Goal: Task Accomplishment & Management: Complete application form

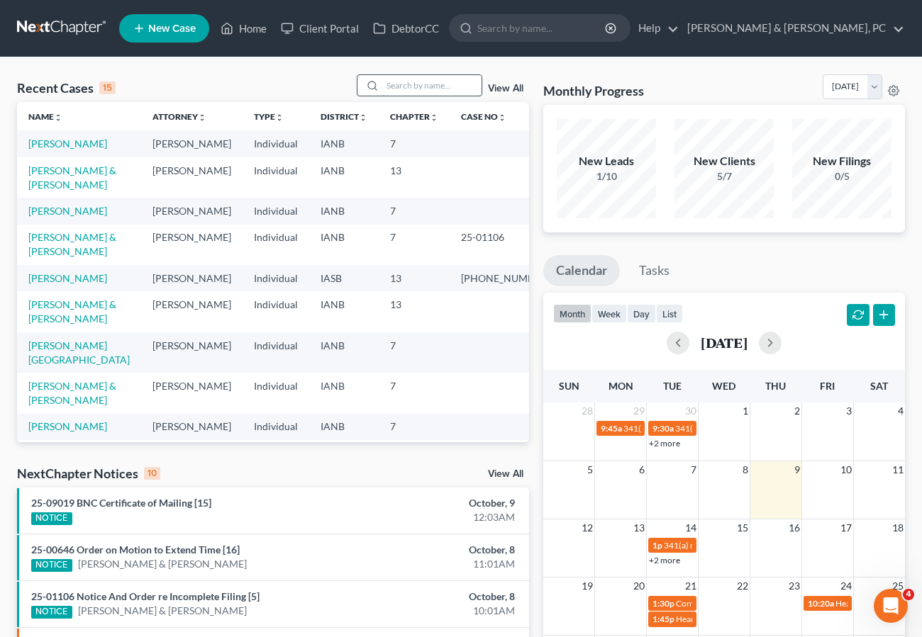
click at [413, 90] on input "search" at bounding box center [431, 85] width 99 height 21
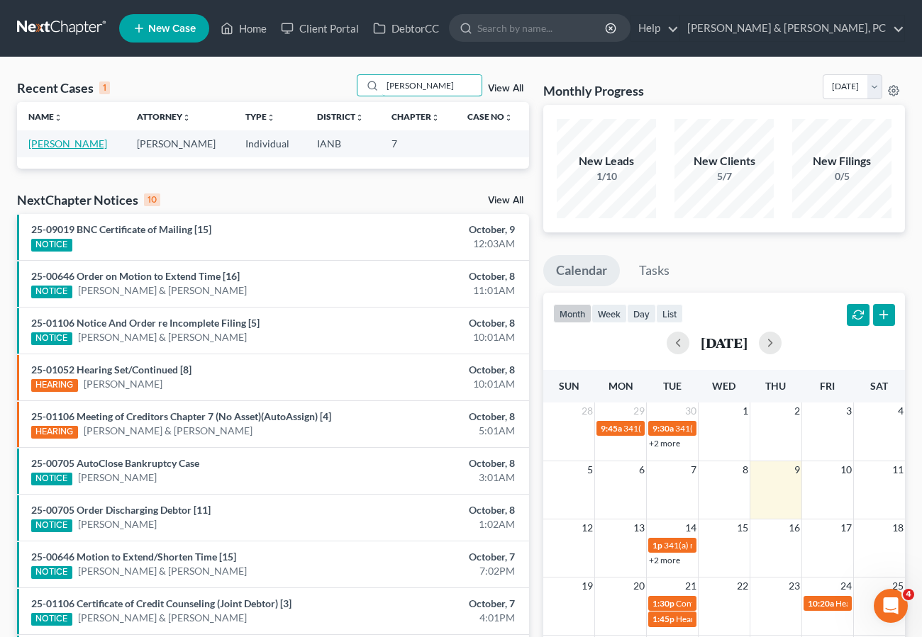
type input "[PERSON_NAME]"
click at [46, 146] on link "[PERSON_NAME]" at bounding box center [67, 144] width 79 height 12
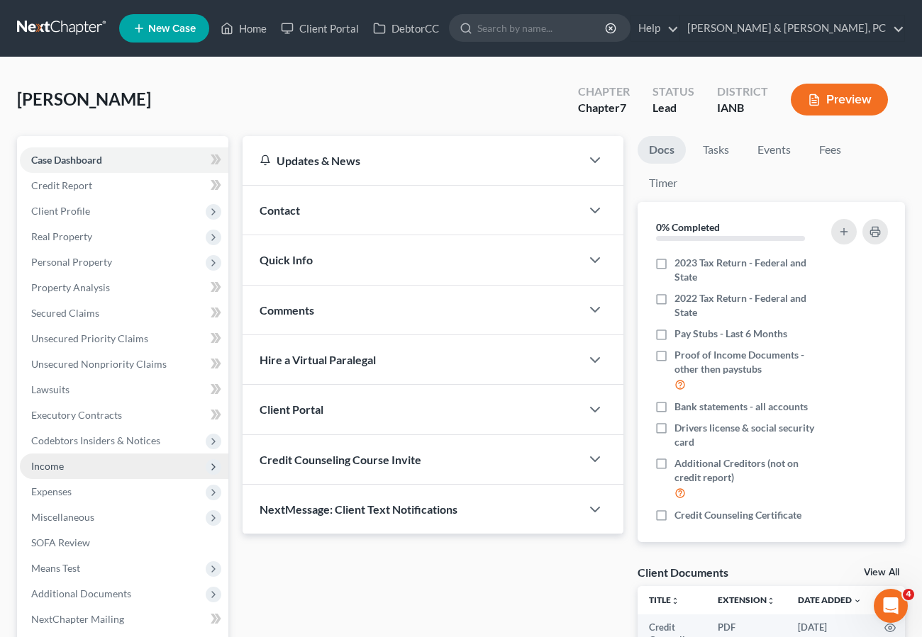
click at [46, 466] on span "Income" at bounding box center [47, 466] width 33 height 12
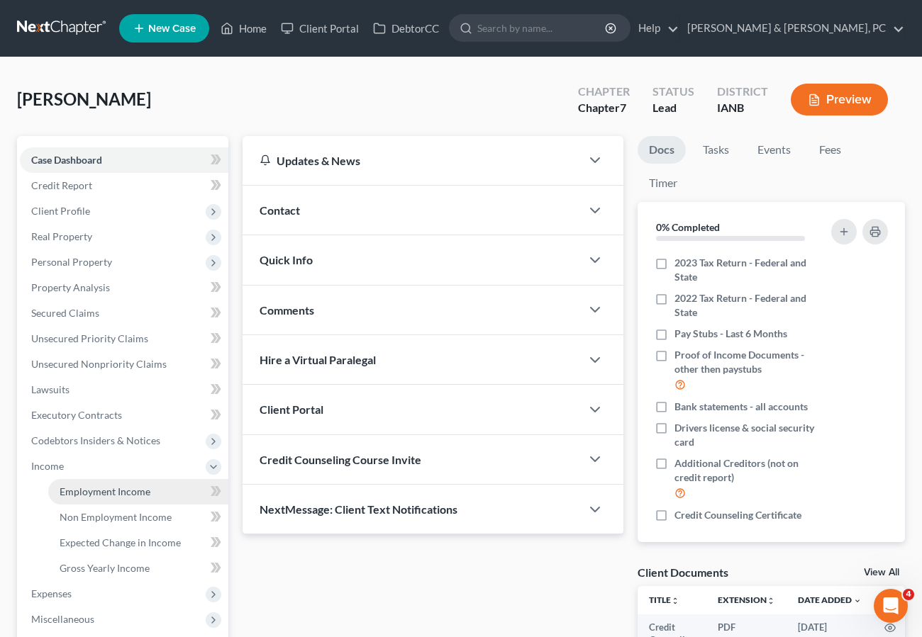
click at [76, 496] on span "Employment Income" at bounding box center [105, 492] width 91 height 12
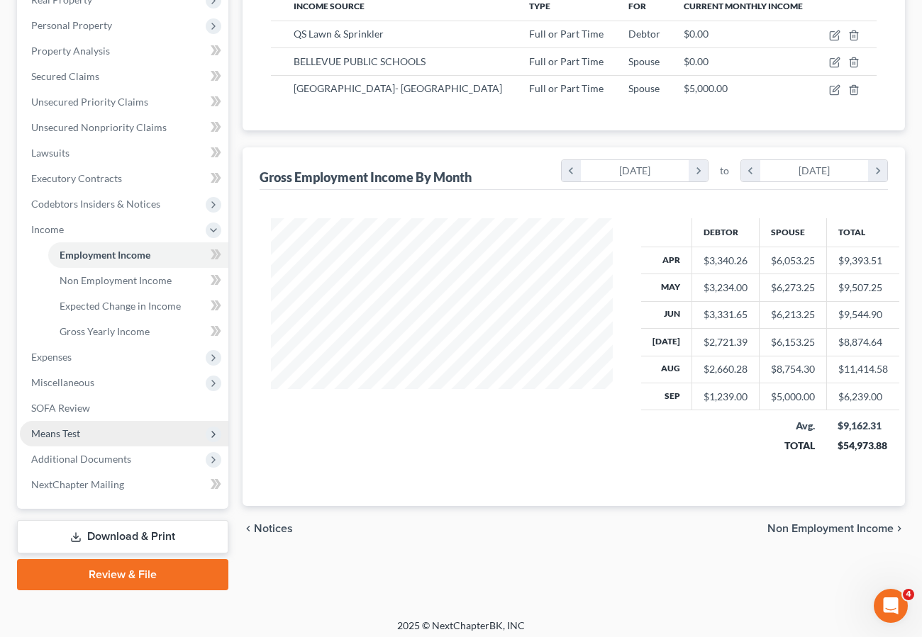
scroll to position [238, 0]
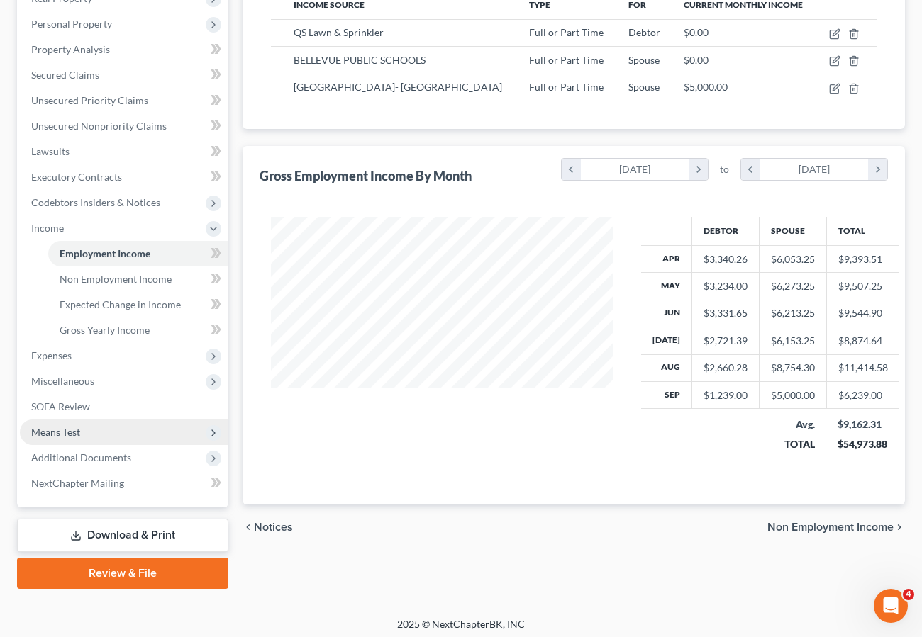
click at [77, 430] on span "Means Test" at bounding box center [55, 432] width 49 height 12
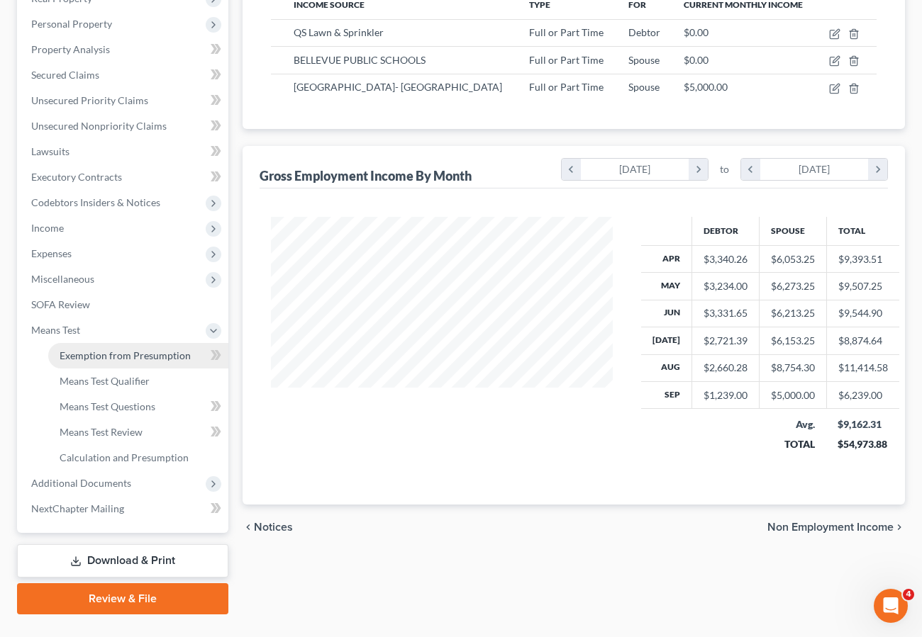
click at [97, 357] on span "Exemption from Presumption" at bounding box center [125, 355] width 131 height 12
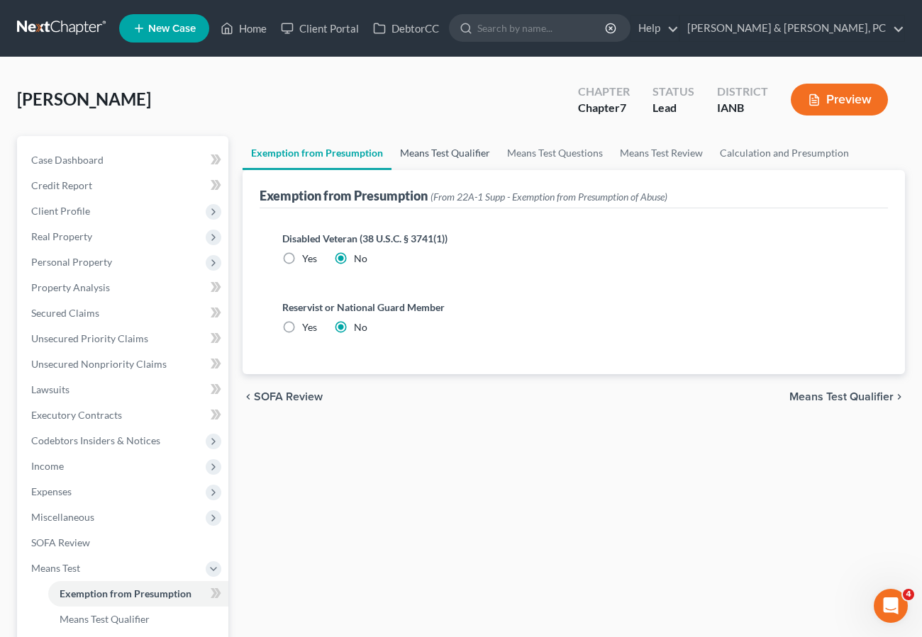
click at [430, 153] on link "Means Test Qualifier" at bounding box center [444, 153] width 107 height 34
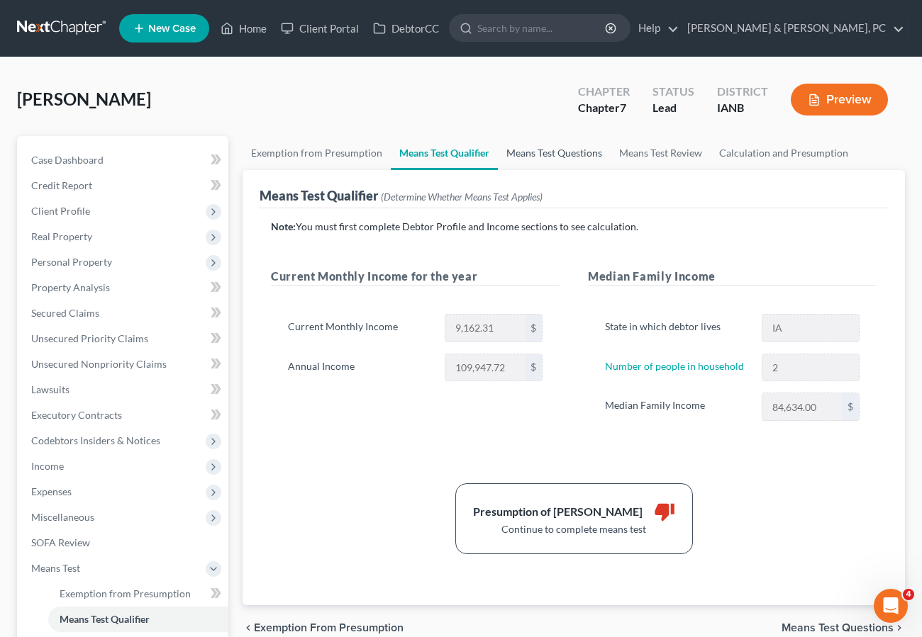
click at [544, 150] on link "Means Test Questions" at bounding box center [554, 153] width 113 height 34
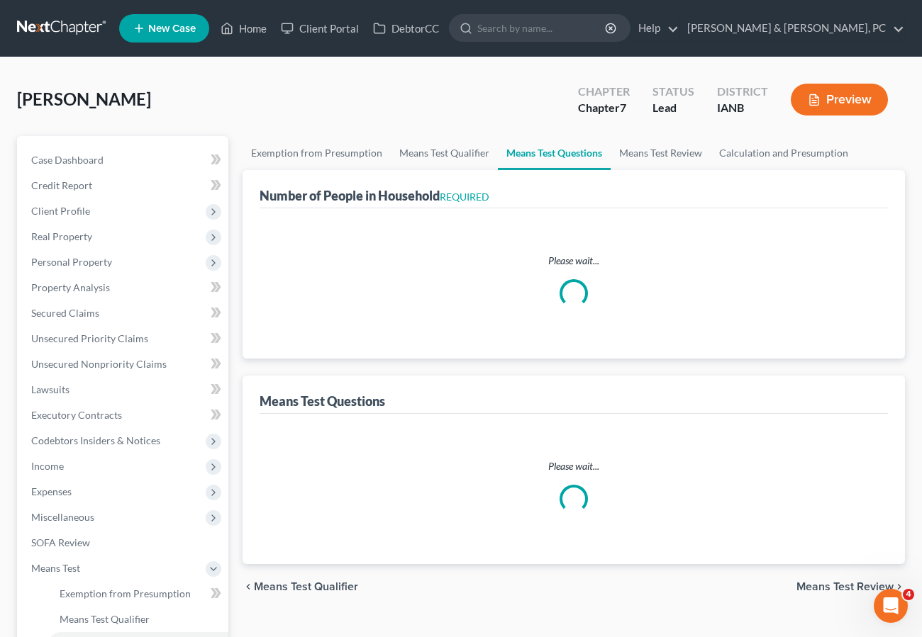
select select "2"
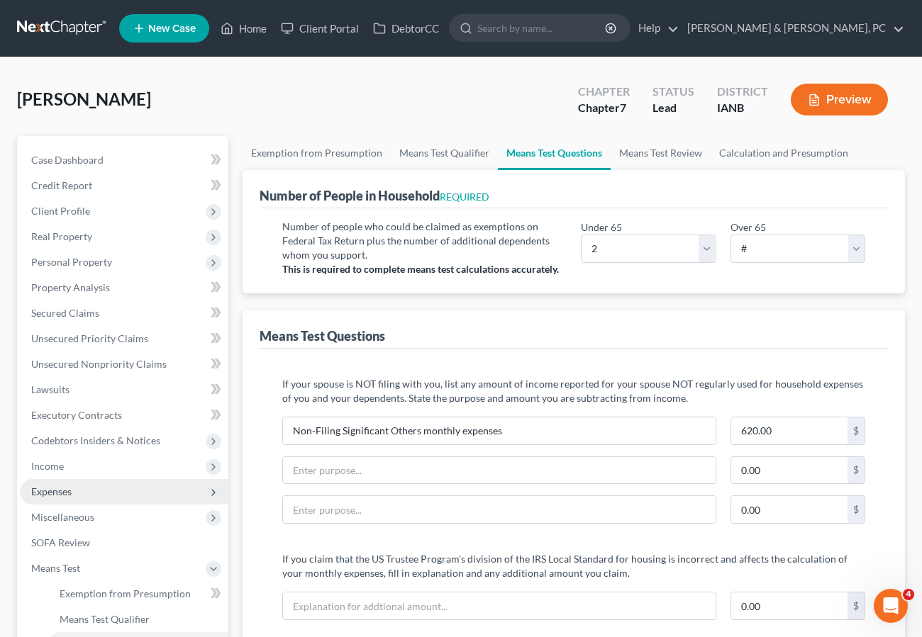
click at [50, 492] on span "Expenses" at bounding box center [51, 492] width 40 height 12
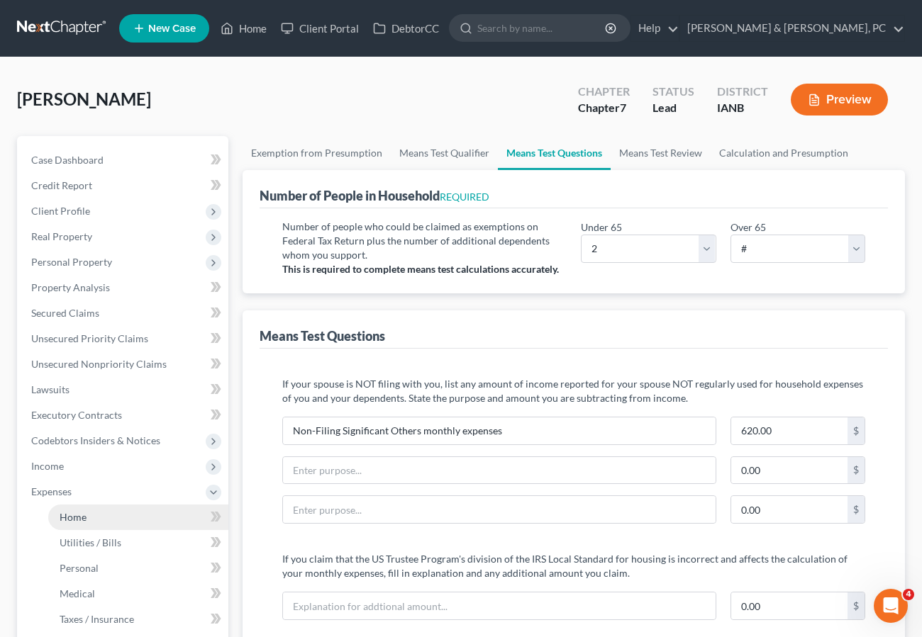
click at [91, 519] on link "Home" at bounding box center [138, 518] width 180 height 26
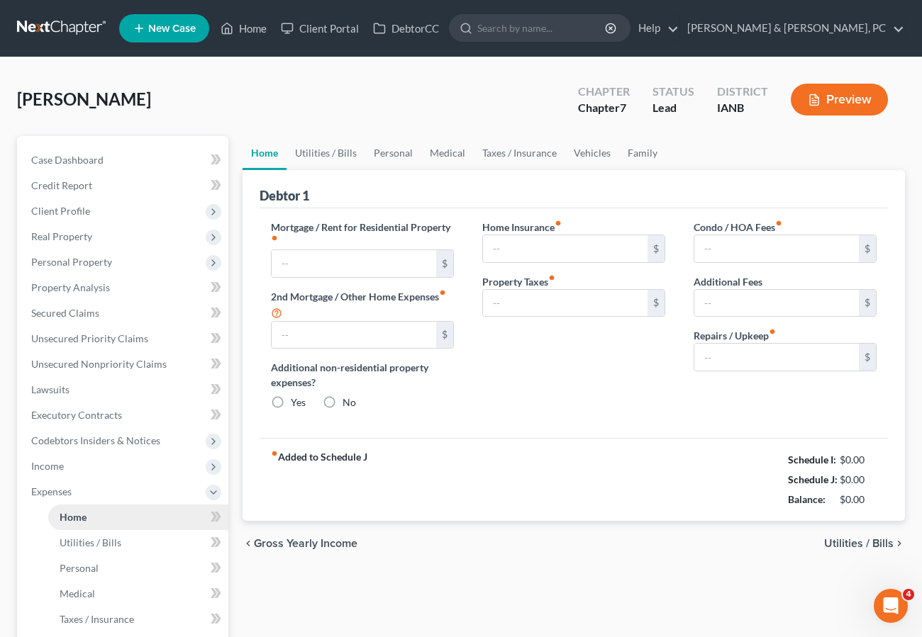
type input "600.00"
type input "0.00"
radio input "true"
type input "22.00"
type input "0.00"
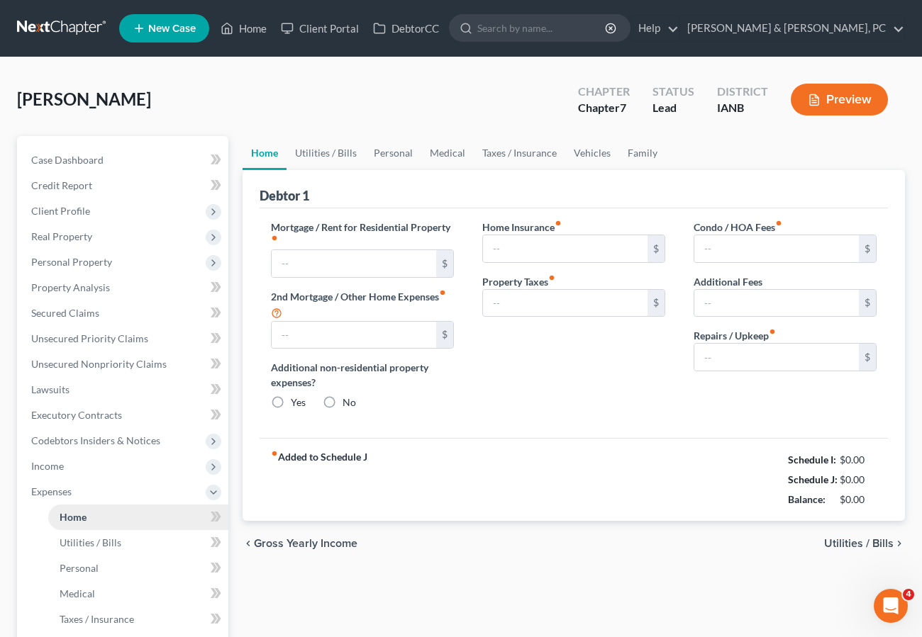
type input "0.00"
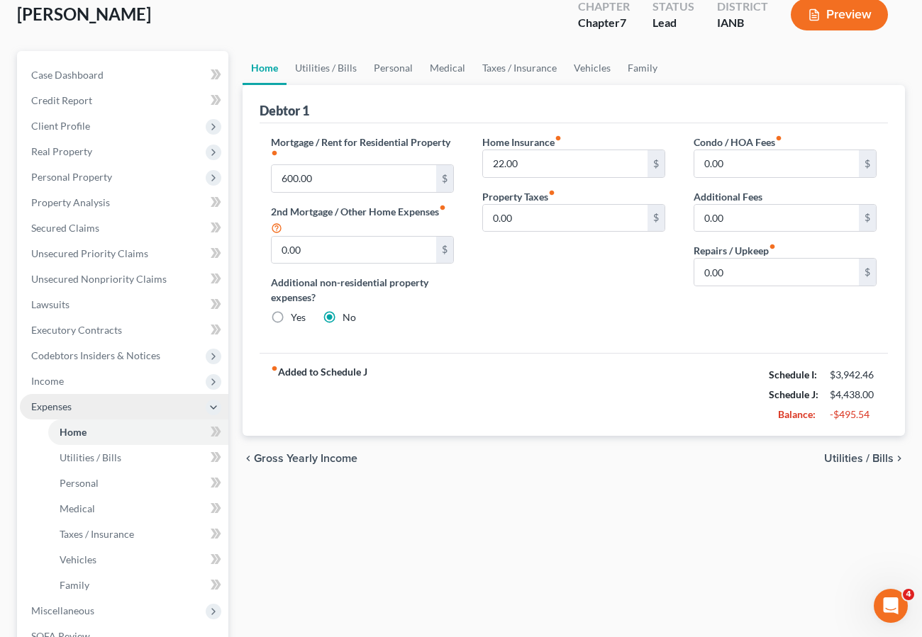
scroll to position [91, 0]
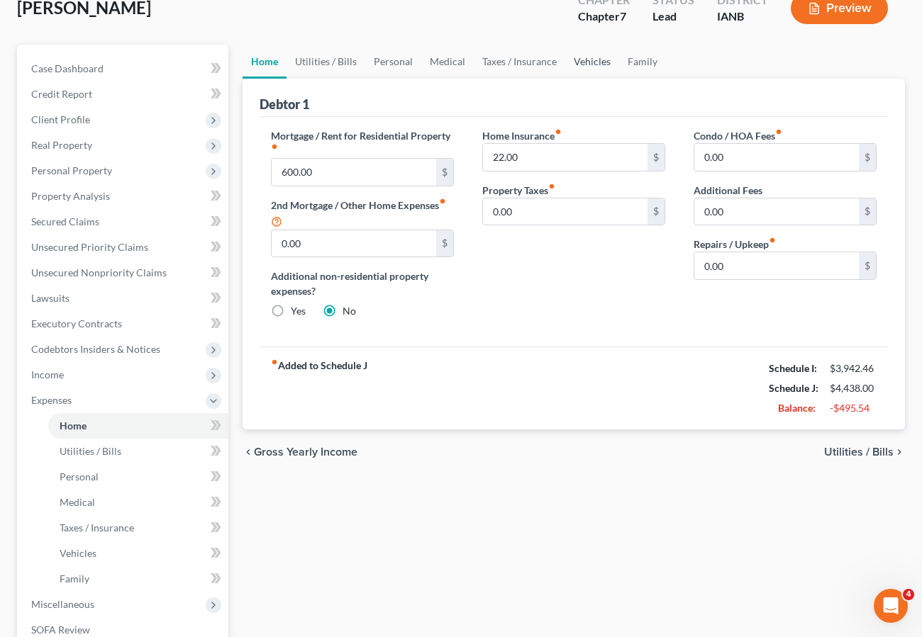
click at [576, 59] on link "Vehicles" at bounding box center [592, 62] width 54 height 34
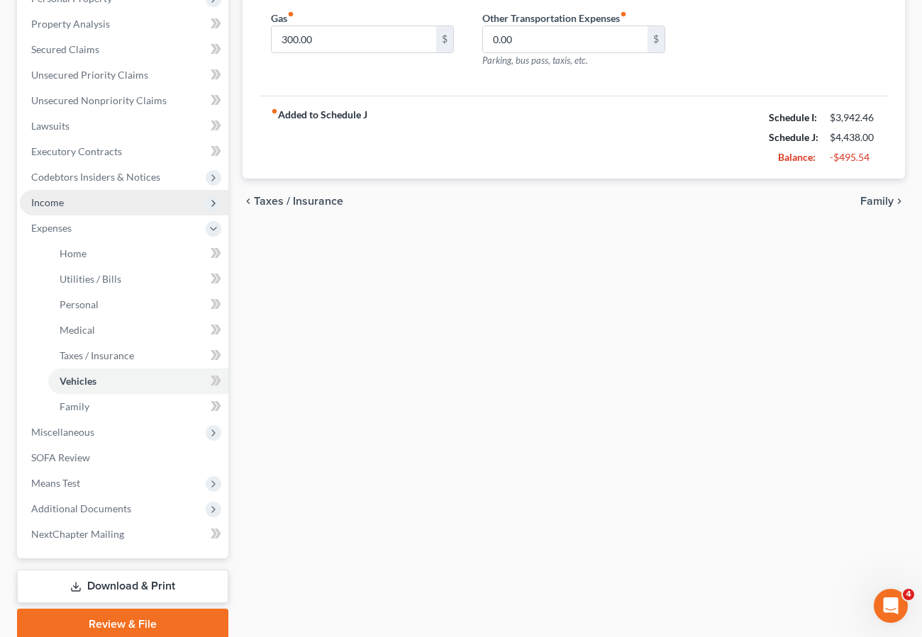
scroll to position [264, 0]
click at [440, 437] on div "Home Utilities / Bills Personal Medical Taxes / Insurance Vehicles Family Debto…" at bounding box center [573, 256] width 676 height 768
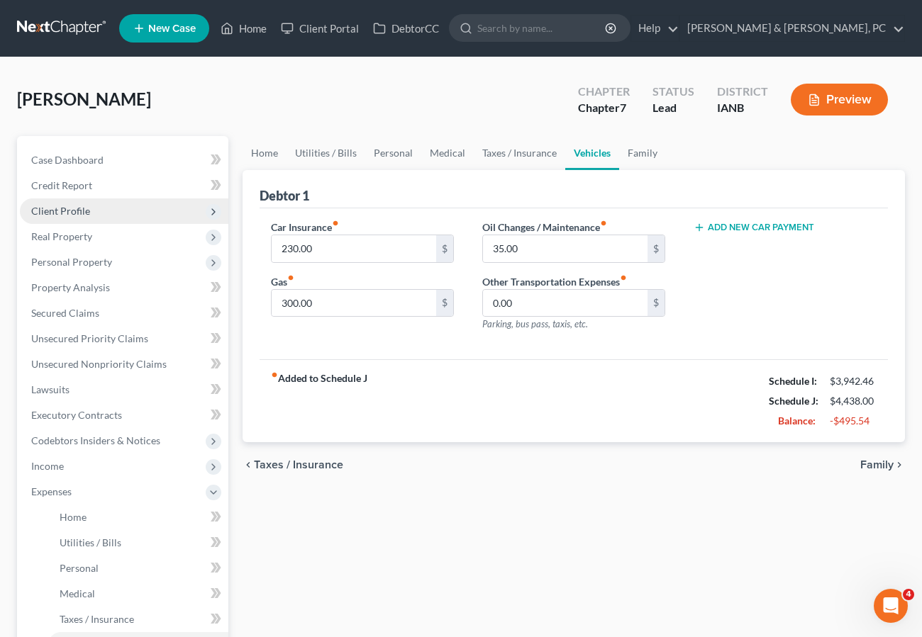
click at [69, 212] on span "Client Profile" at bounding box center [60, 211] width 59 height 12
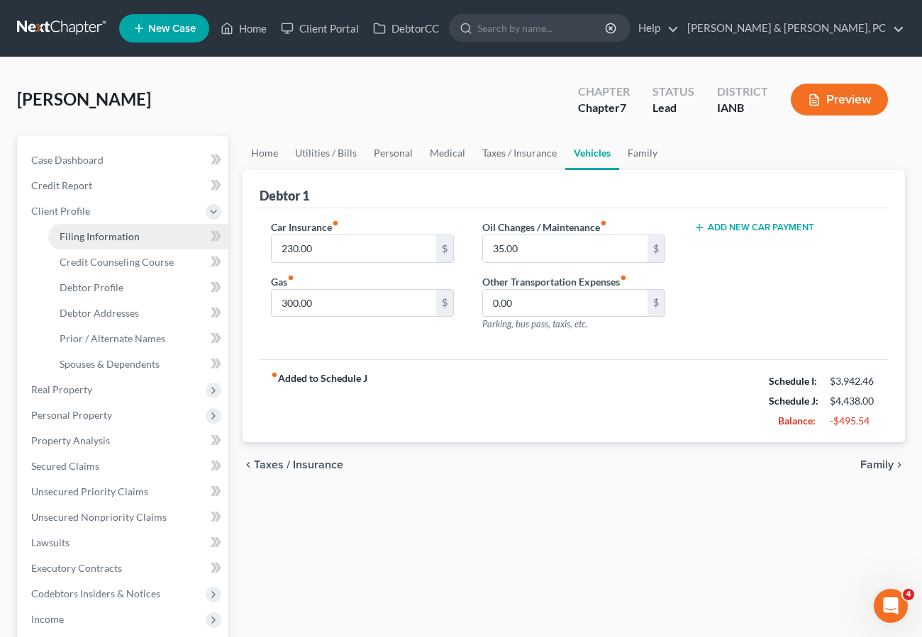
click at [68, 233] on span "Filing Information" at bounding box center [100, 236] width 80 height 12
select select "1"
select select "0"
select select "16"
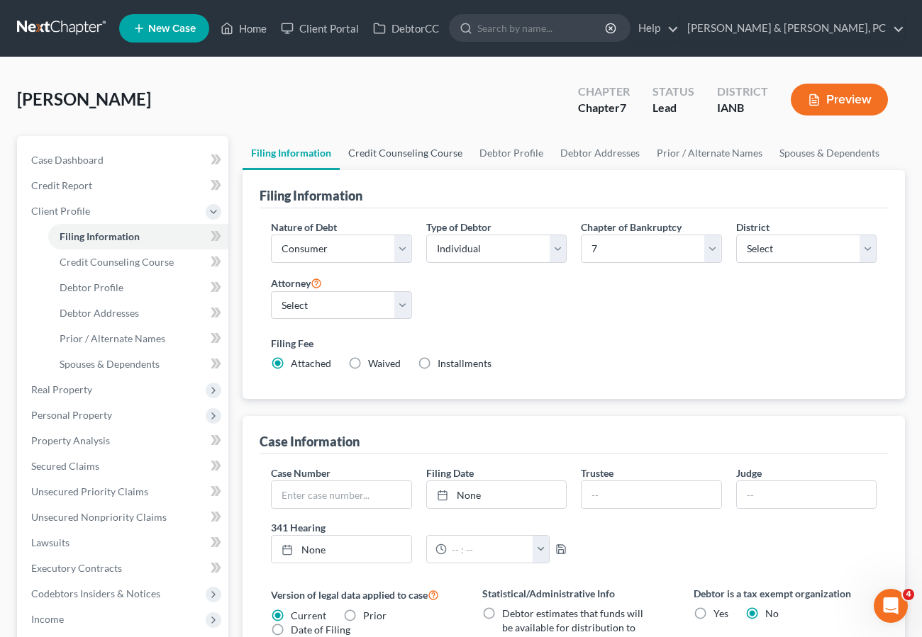
click at [418, 152] on link "Credit Counseling Course" at bounding box center [405, 153] width 131 height 34
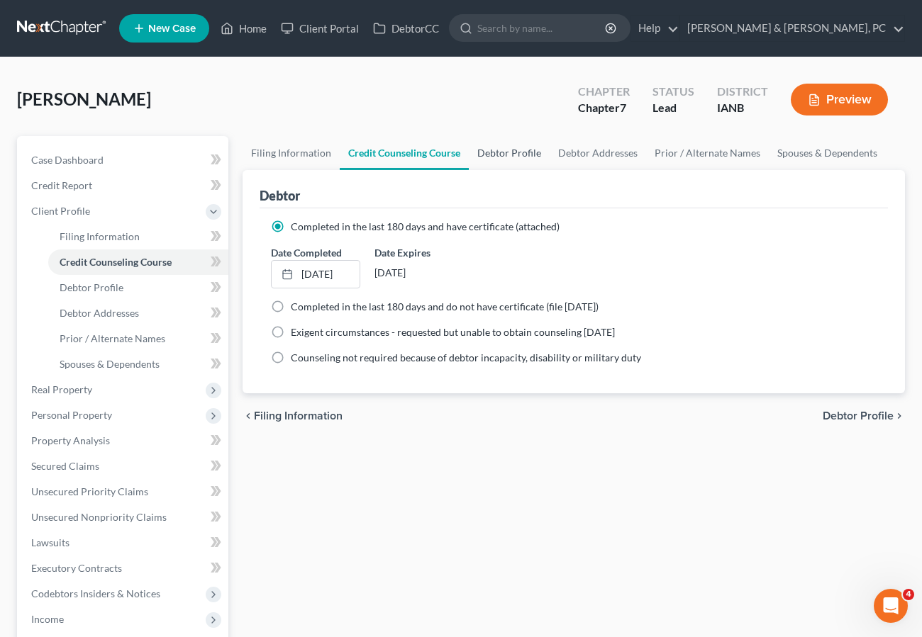
click at [510, 145] on link "Debtor Profile" at bounding box center [509, 153] width 81 height 34
select select "1"
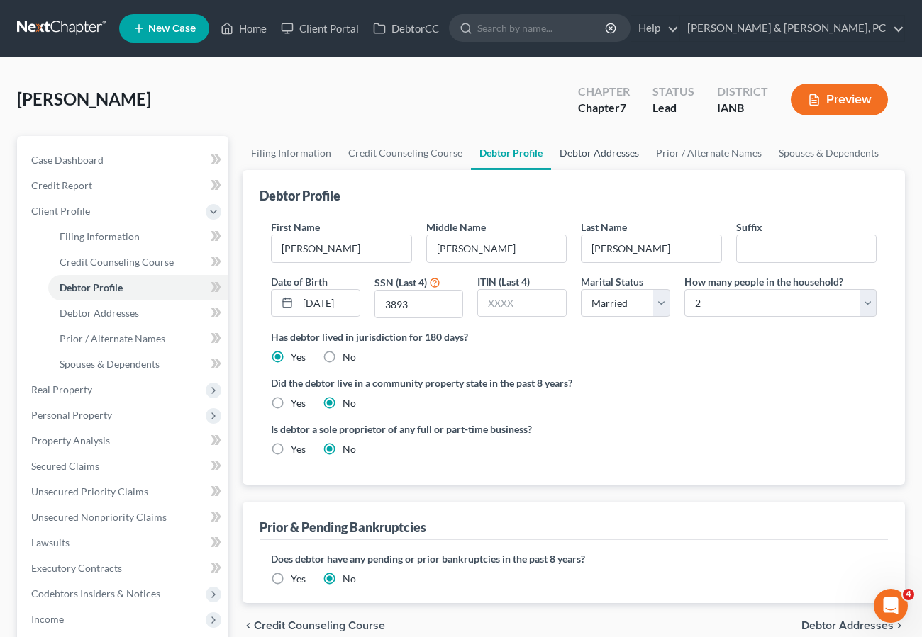
click at [598, 152] on link "Debtor Addresses" at bounding box center [599, 153] width 96 height 34
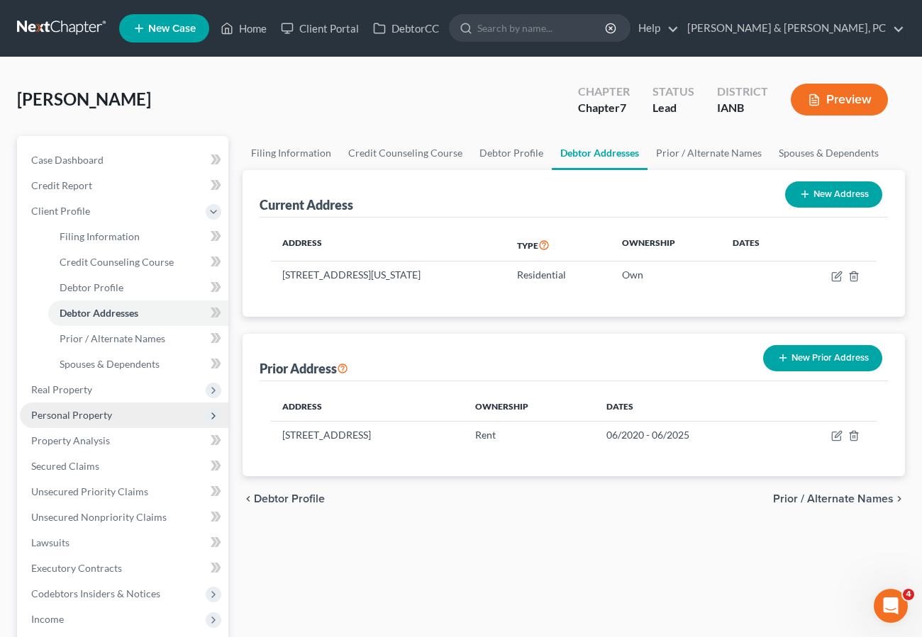
click at [86, 414] on span "Personal Property" at bounding box center [71, 415] width 81 height 12
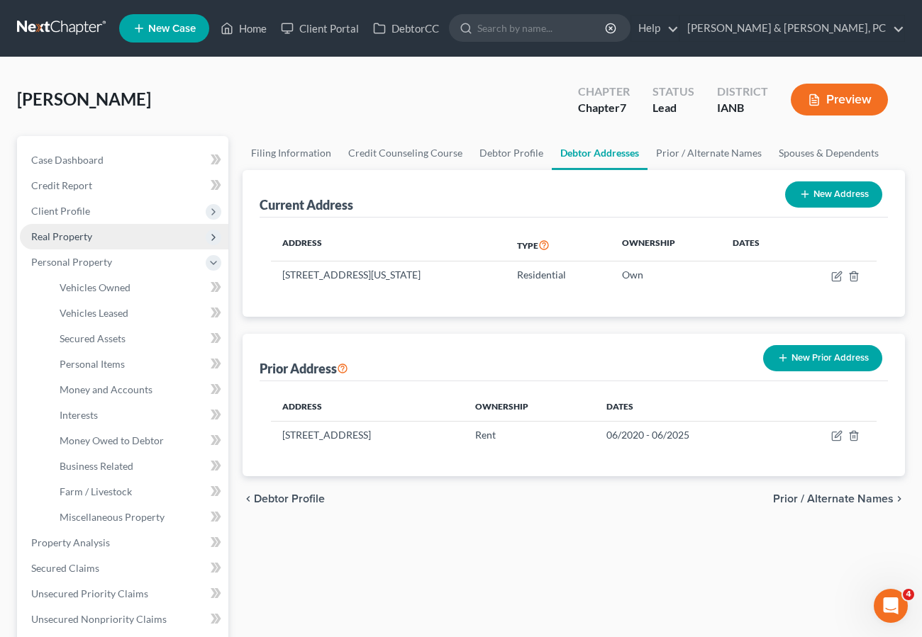
click at [76, 235] on span "Real Property" at bounding box center [61, 236] width 61 height 12
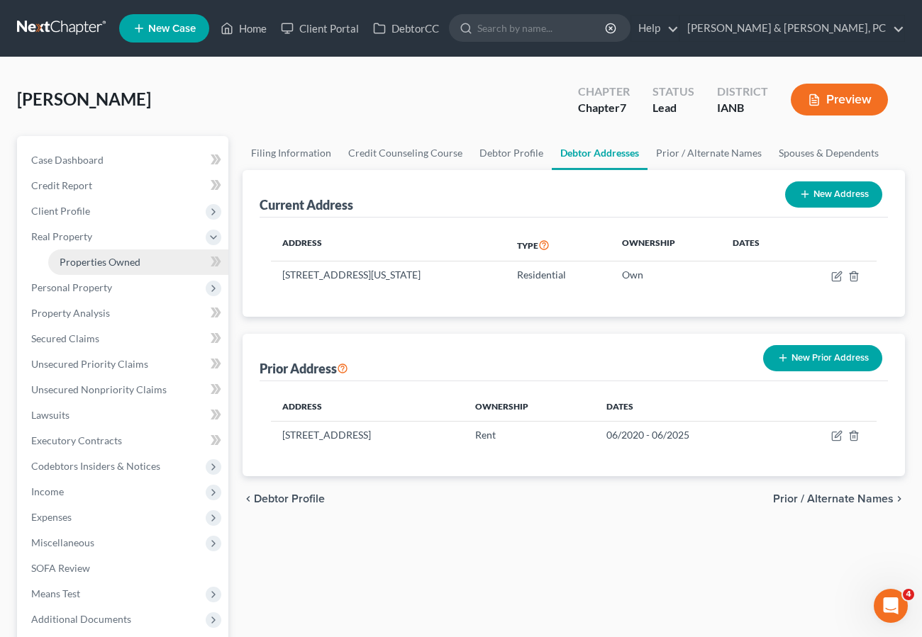
click at [79, 262] on span "Properties Owned" at bounding box center [100, 262] width 81 height 12
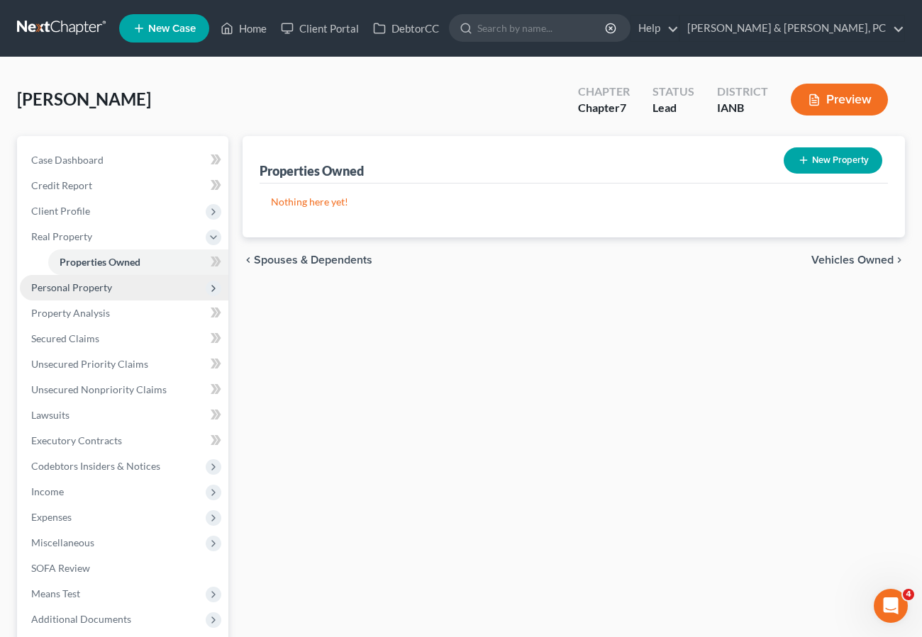
click at [76, 286] on span "Personal Property" at bounding box center [71, 287] width 81 height 12
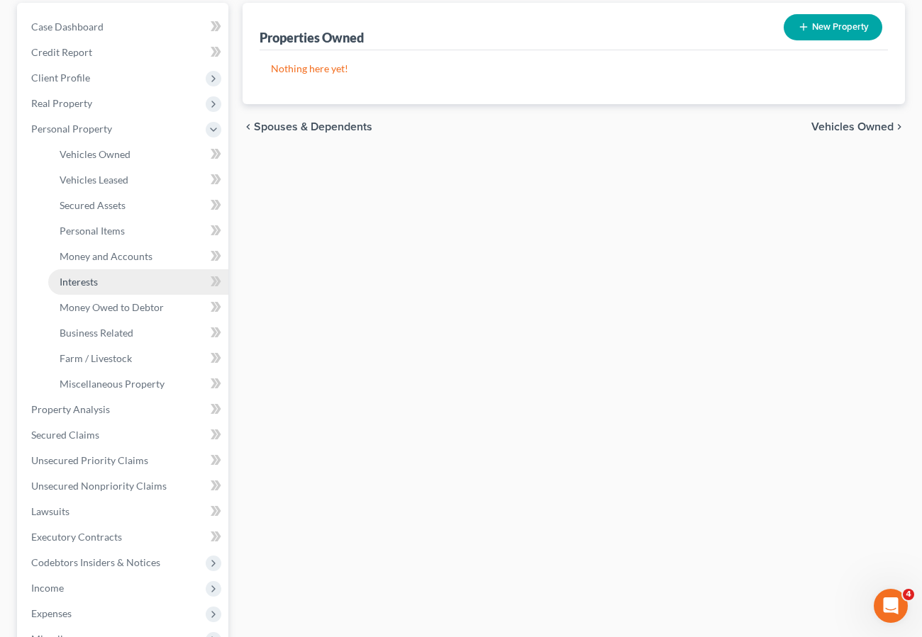
scroll to position [134, 0]
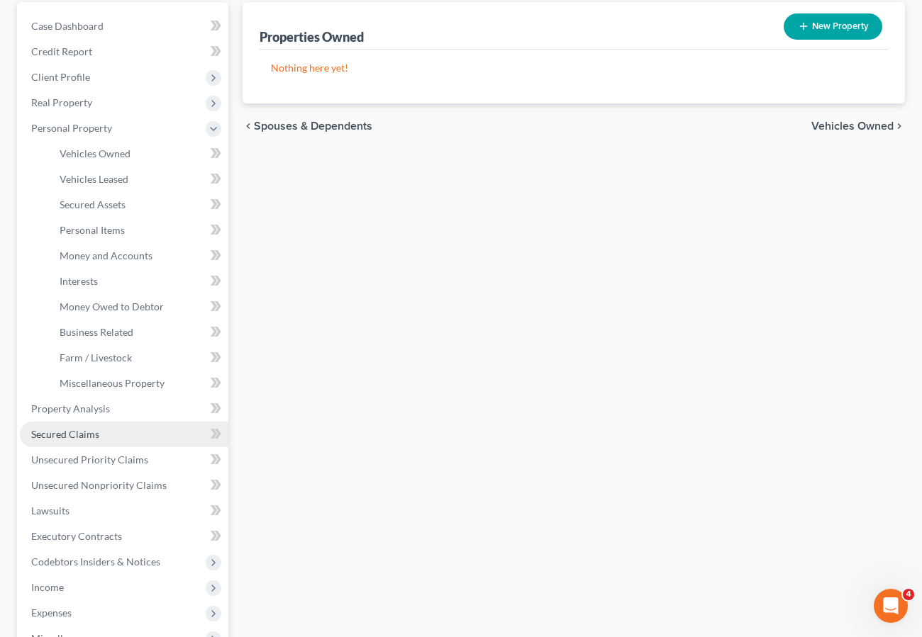
click at [81, 429] on span "Secured Claims" at bounding box center [65, 434] width 68 height 12
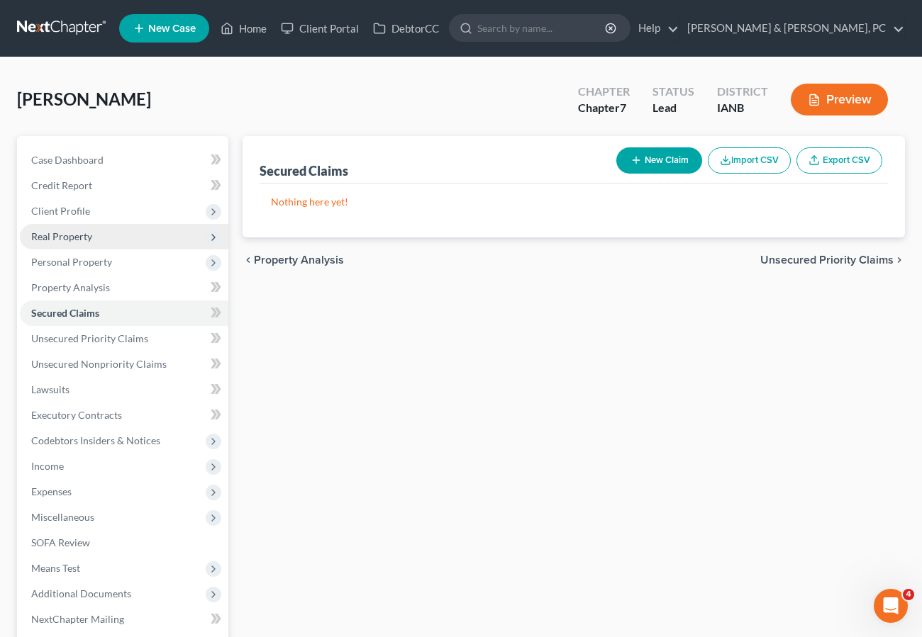
click at [68, 237] on span "Real Property" at bounding box center [61, 236] width 61 height 12
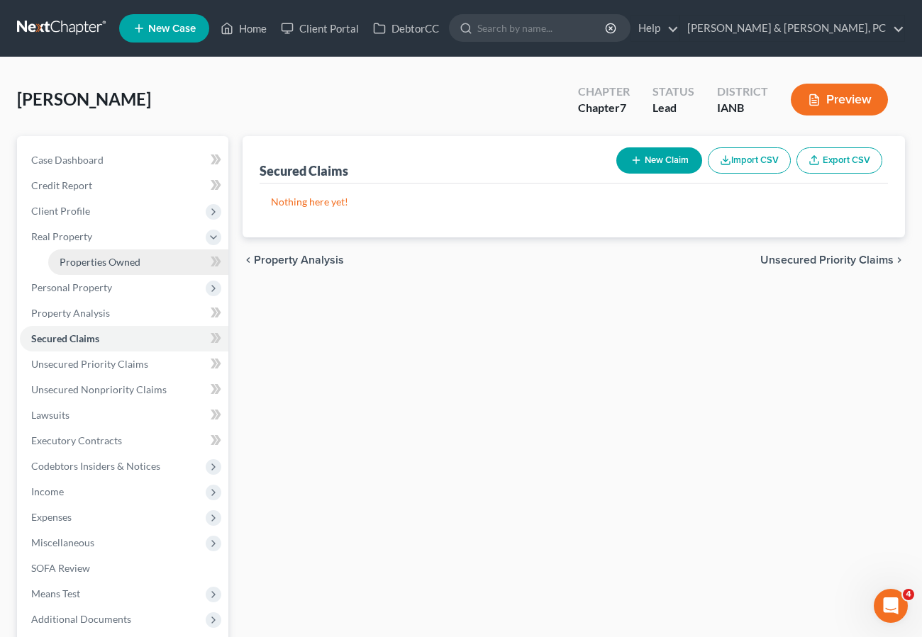
click at [70, 253] on link "Properties Owned" at bounding box center [138, 263] width 180 height 26
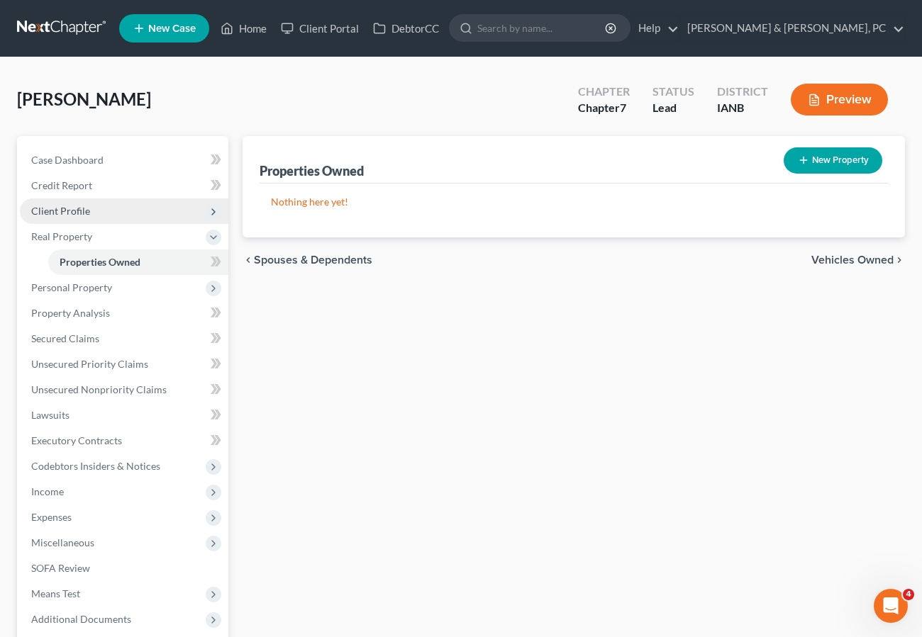
click at [66, 211] on span "Client Profile" at bounding box center [60, 211] width 59 height 12
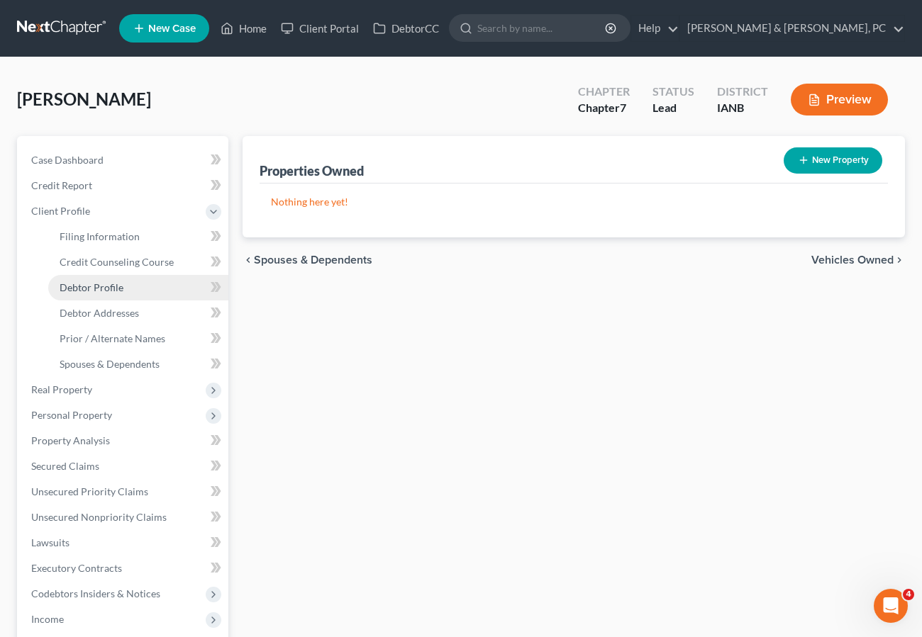
click at [77, 282] on span "Debtor Profile" at bounding box center [92, 287] width 64 height 12
select select "1"
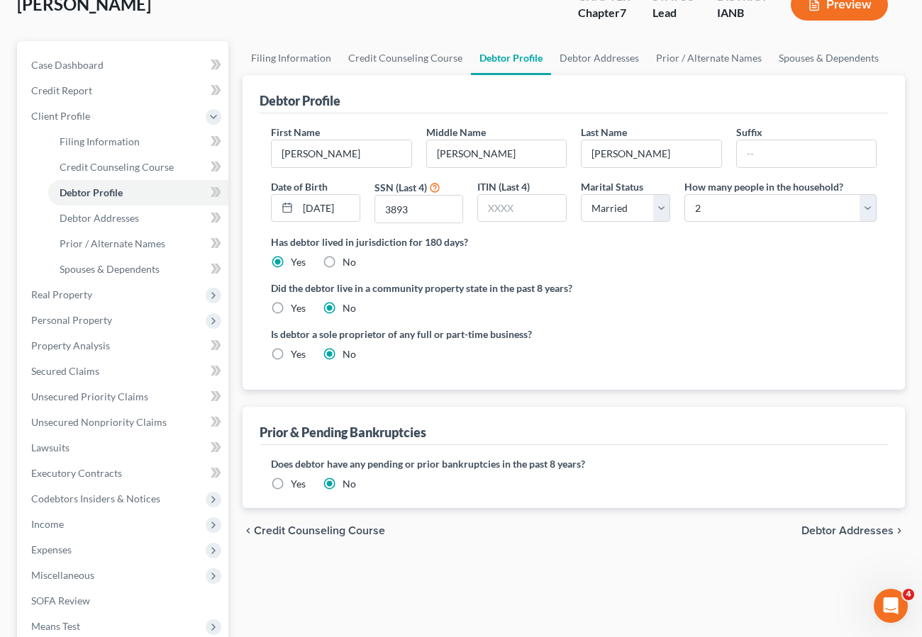
scroll to position [79, 0]
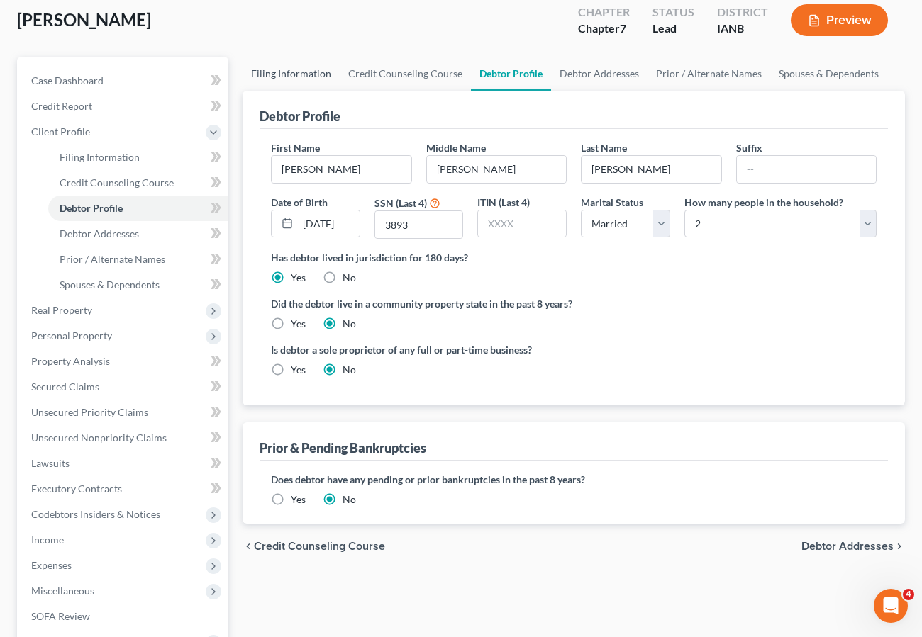
click at [303, 72] on link "Filing Information" at bounding box center [290, 74] width 97 height 34
select select "1"
select select "0"
select select "29"
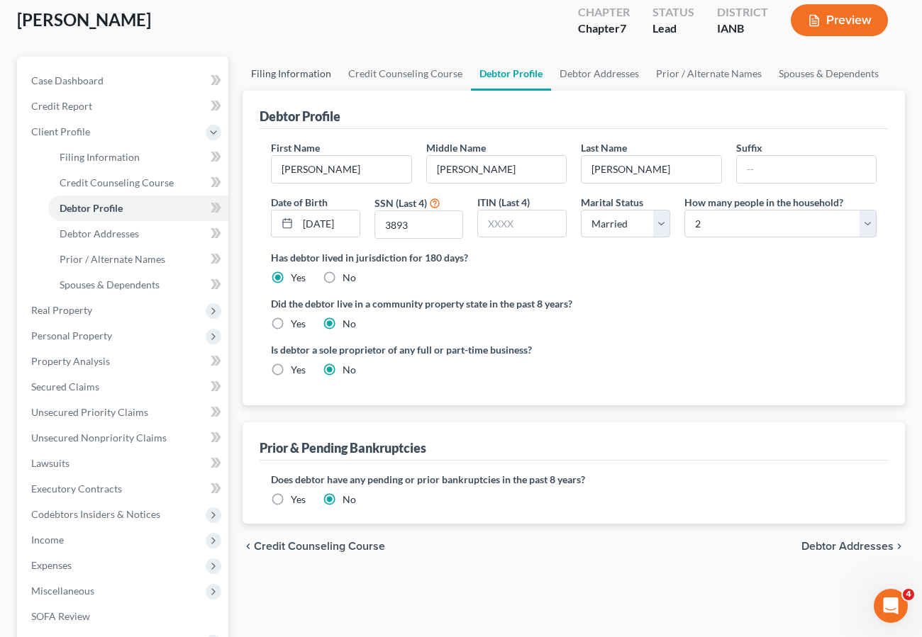
select select "0"
select select "16"
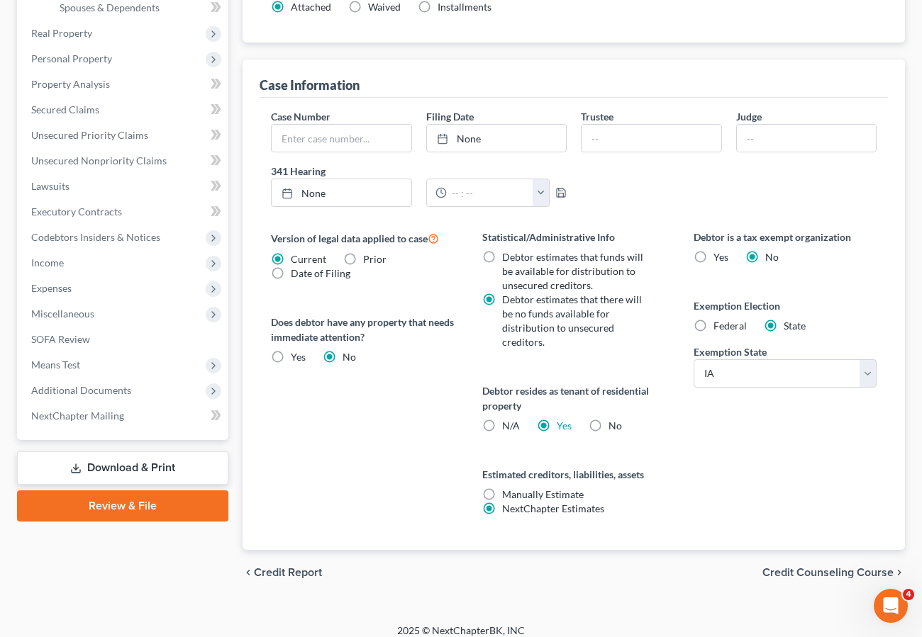
scroll to position [363, 0]
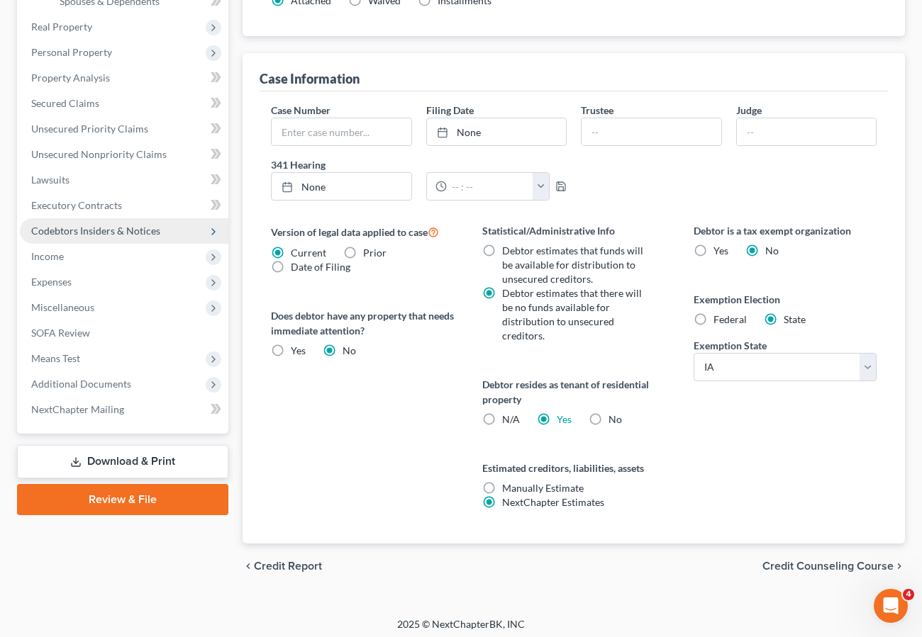
drag, startPoint x: 77, startPoint y: 231, endPoint x: 85, endPoint y: 224, distance: 10.5
click at [77, 231] on span "Codebtors Insiders & Notices" at bounding box center [95, 231] width 129 height 12
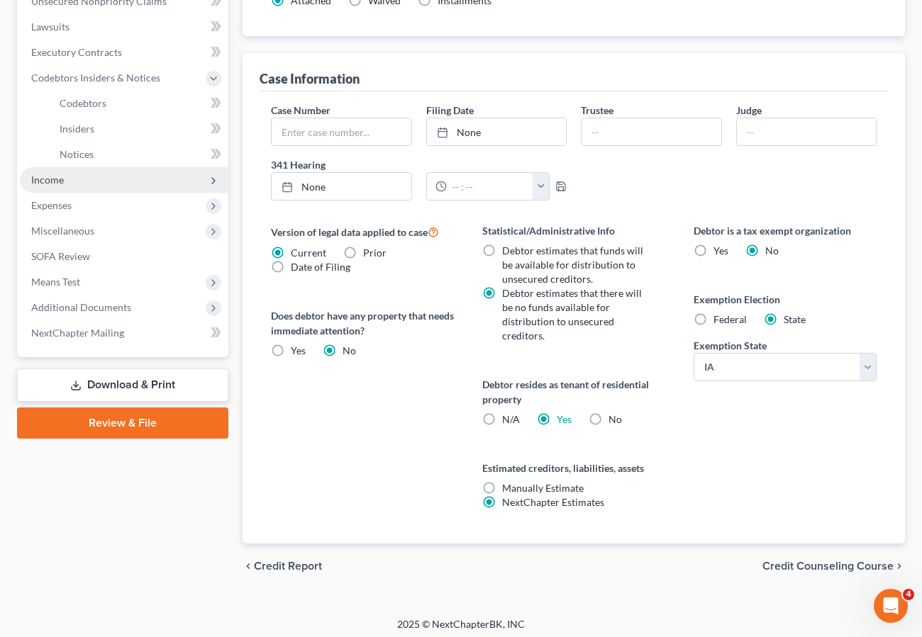
click at [60, 184] on span "Income" at bounding box center [47, 180] width 33 height 12
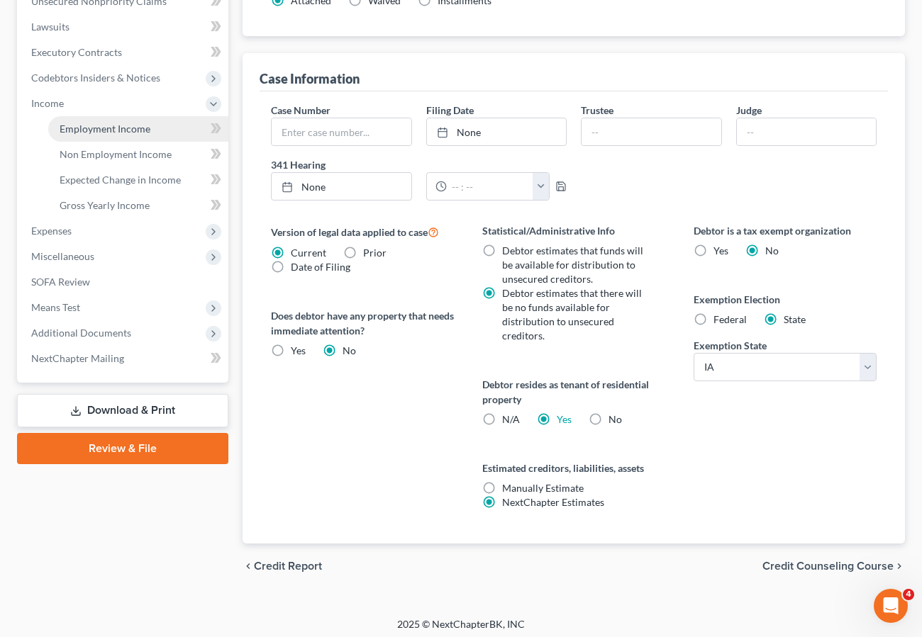
click at [99, 131] on span "Employment Income" at bounding box center [105, 129] width 91 height 12
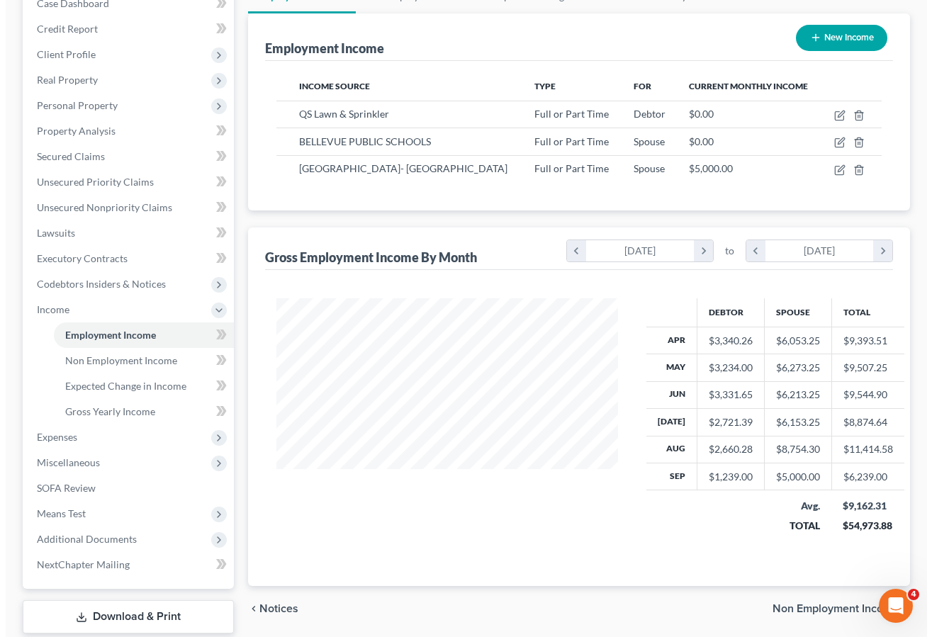
scroll to position [160, 0]
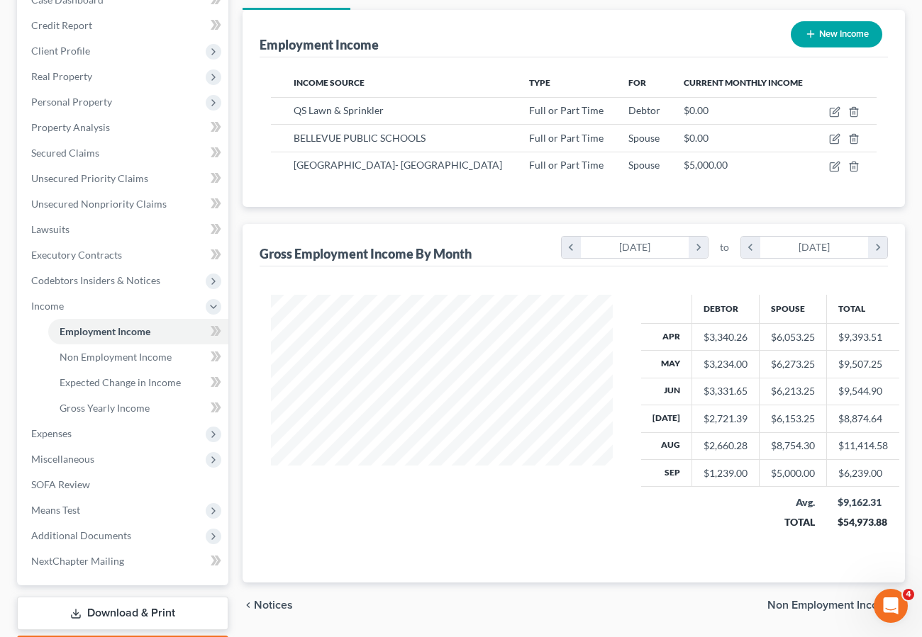
click at [396, 207] on div "Employment Income New Income Income Source Type For Current Monthly Income QS L…" at bounding box center [573, 296] width 662 height 573
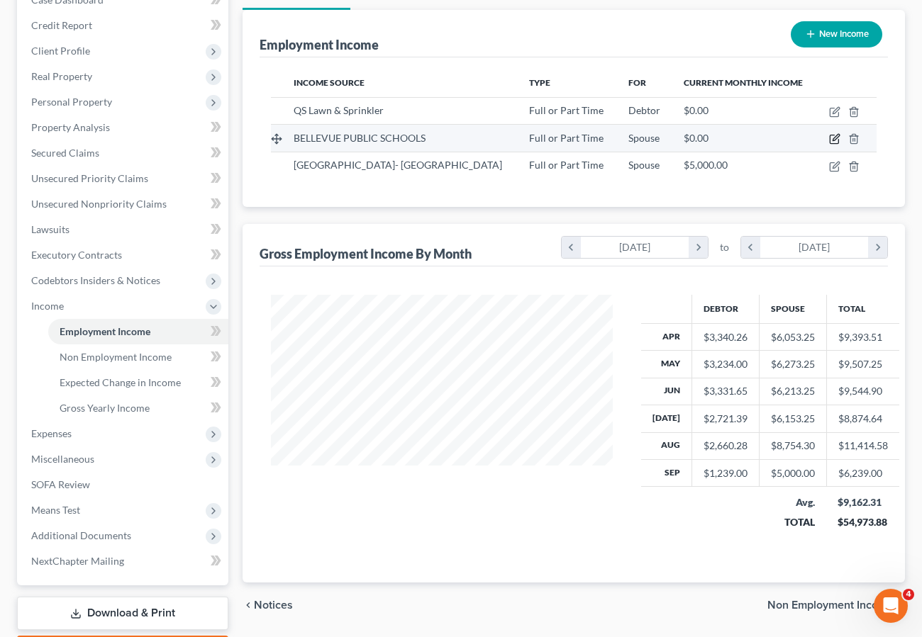
click at [836, 134] on icon "button" at bounding box center [834, 138] width 11 height 11
select select "0"
select select "30"
select select "0"
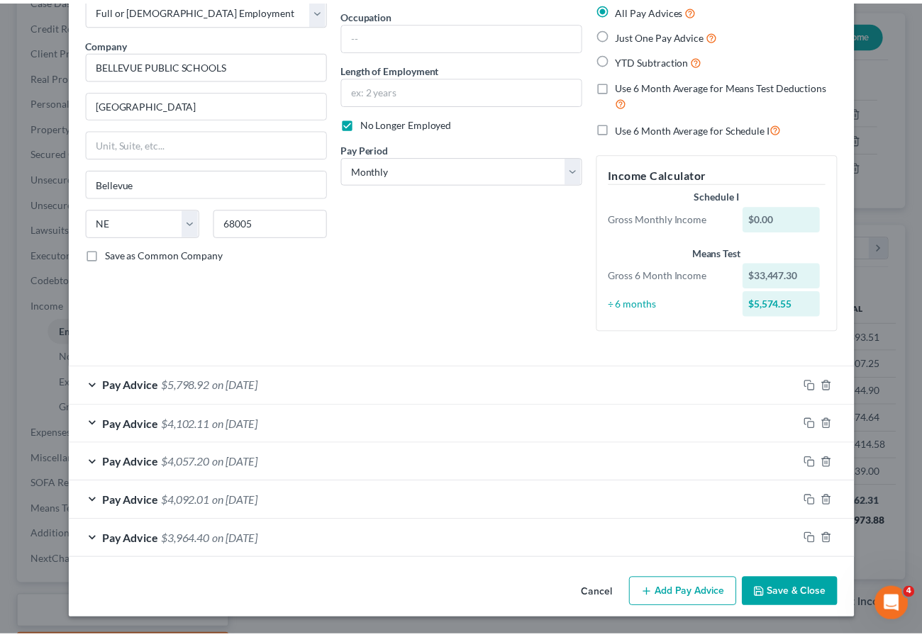
scroll to position [0, 0]
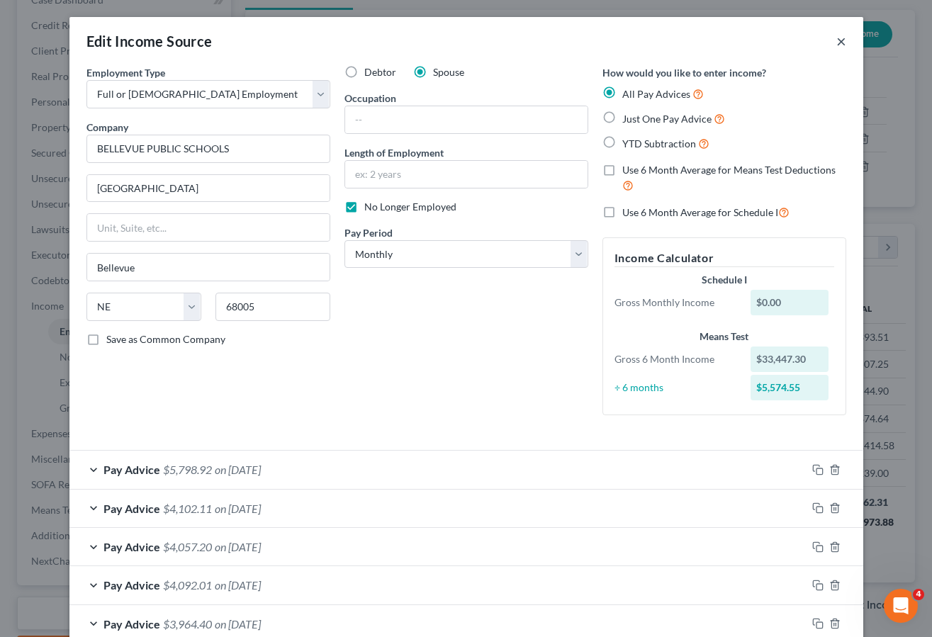
click at [839, 39] on button "×" at bounding box center [842, 41] width 10 height 17
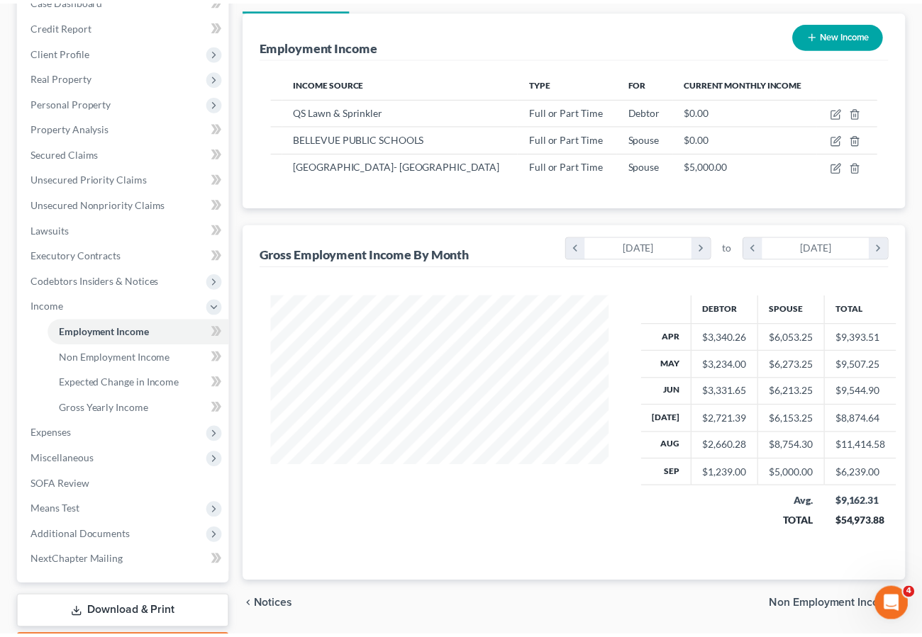
scroll to position [708666, 708549]
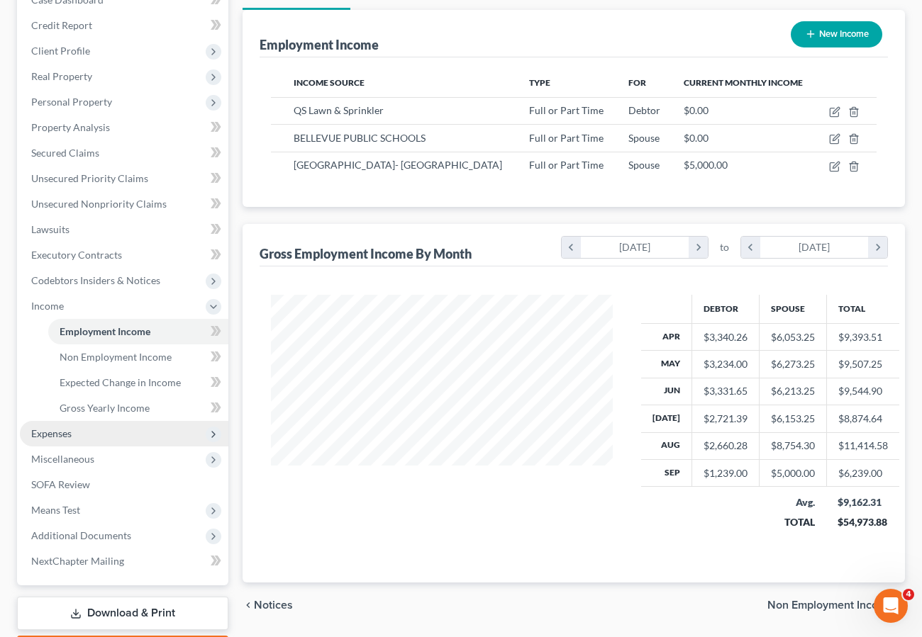
click at [67, 432] on span "Expenses" at bounding box center [51, 433] width 40 height 12
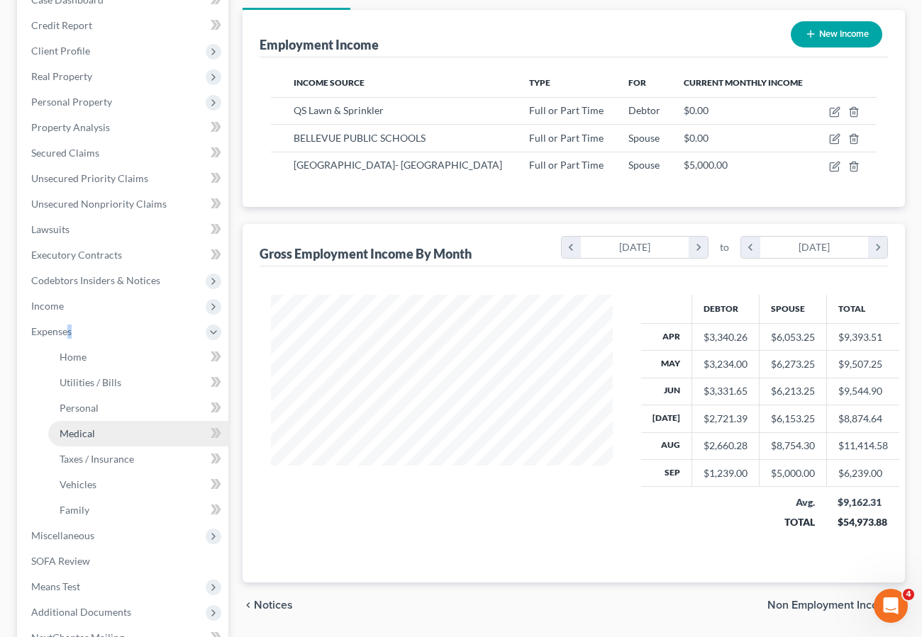
click at [86, 433] on span "Medical" at bounding box center [77, 433] width 35 height 12
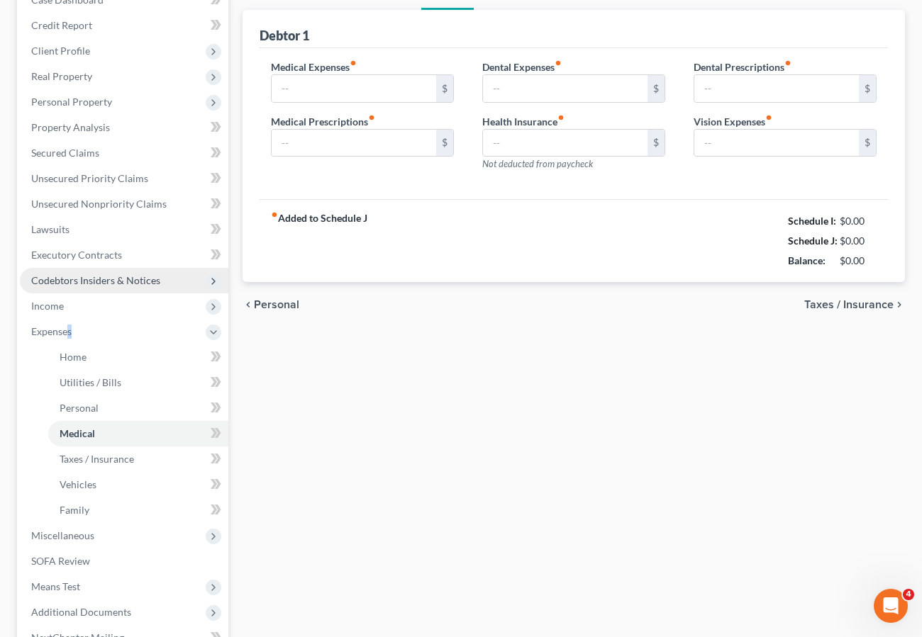
type input "120.00"
type input "0.00"
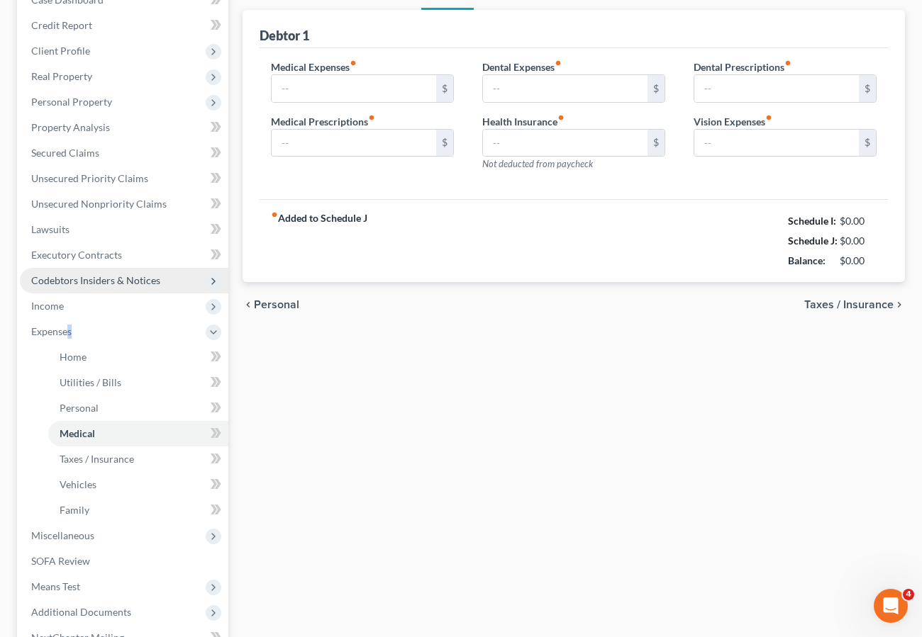
type input "0.00"
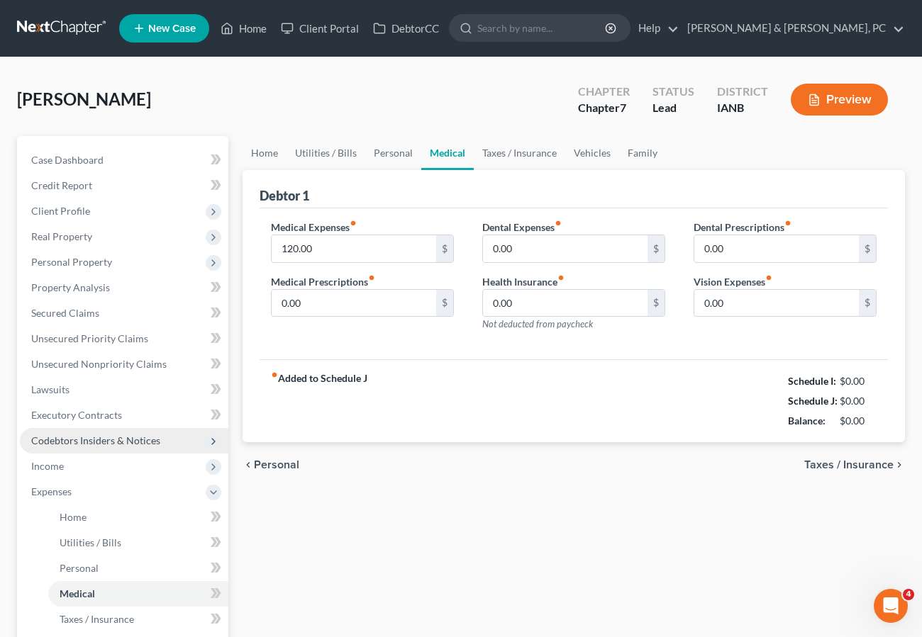
click at [77, 435] on span "Codebtors Insiders & Notices" at bounding box center [95, 441] width 129 height 12
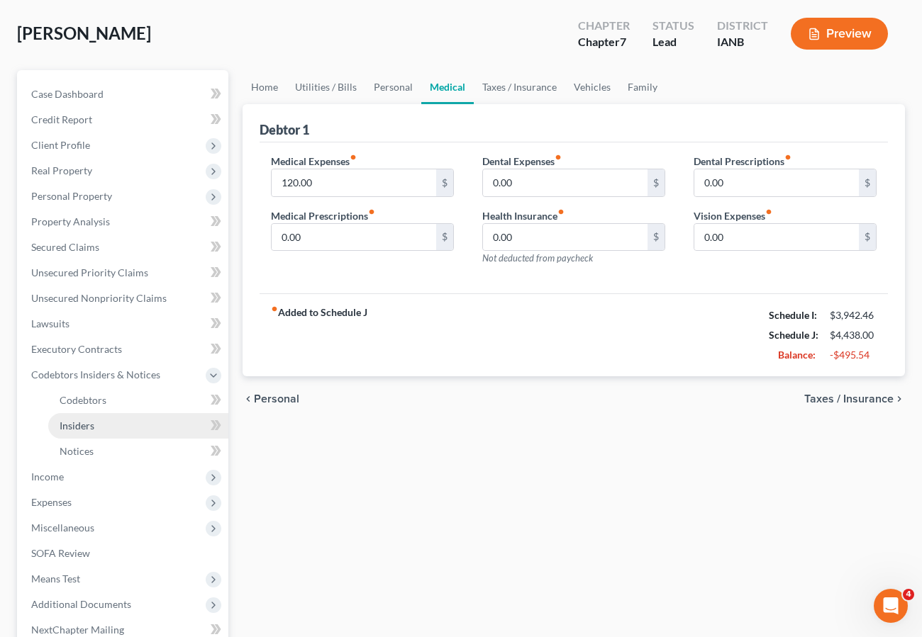
scroll to position [70, 0]
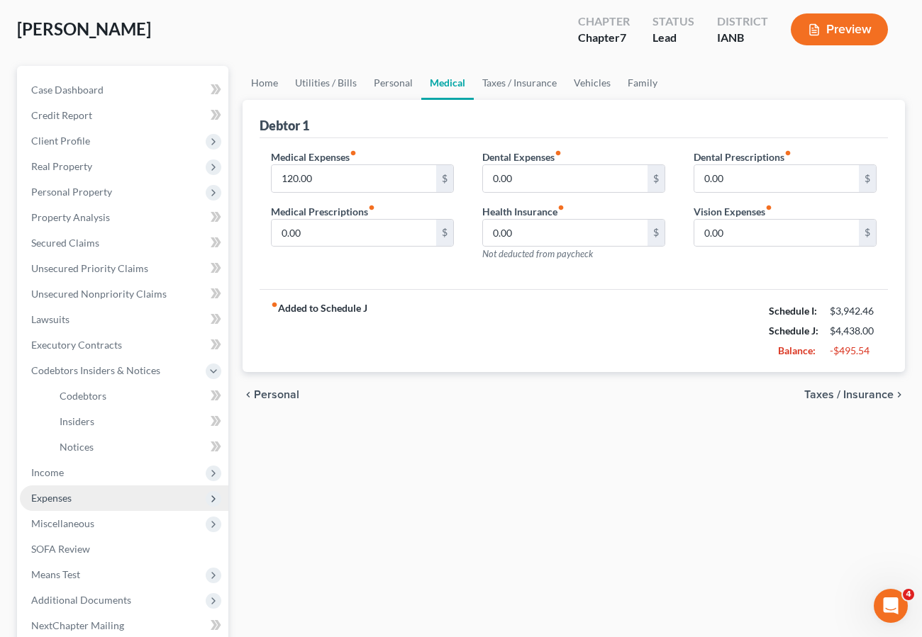
drag, startPoint x: 45, startPoint y: 496, endPoint x: 50, endPoint y: 489, distance: 7.7
click at [45, 495] on span "Expenses" at bounding box center [51, 498] width 40 height 12
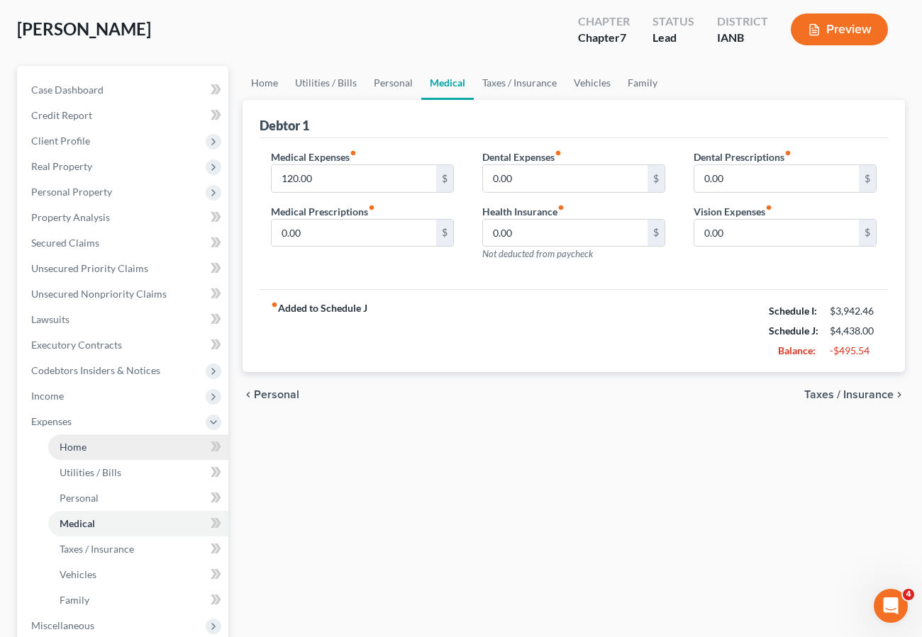
click at [73, 445] on span "Home" at bounding box center [73, 447] width 27 height 12
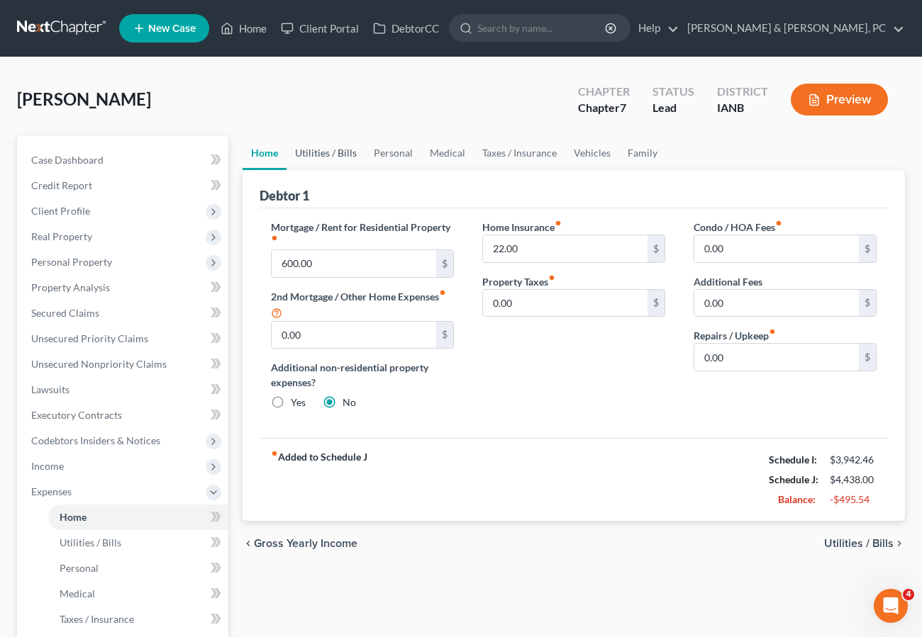
click at [323, 149] on link "Utilities / Bills" at bounding box center [325, 153] width 79 height 34
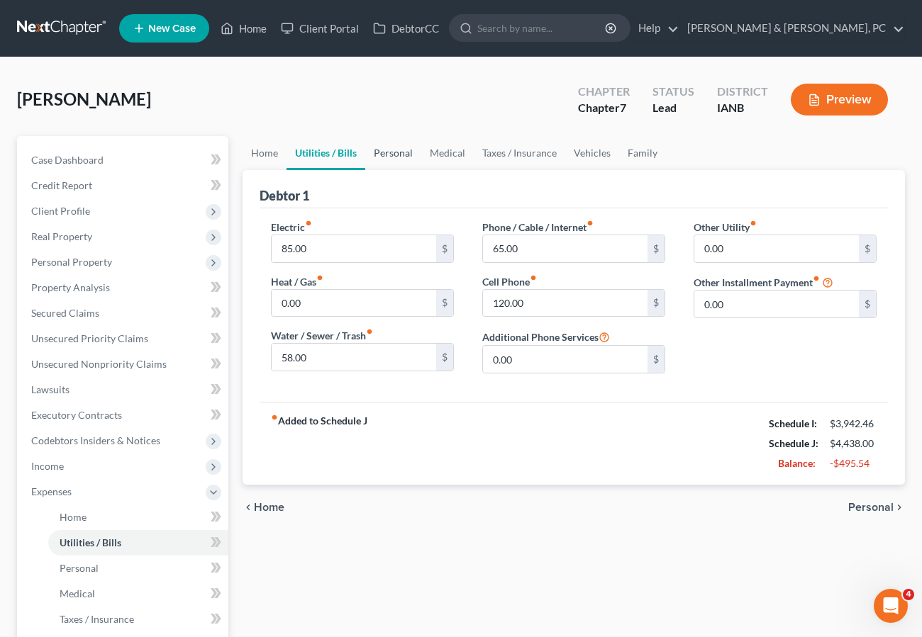
click at [378, 153] on link "Personal" at bounding box center [393, 153] width 56 height 34
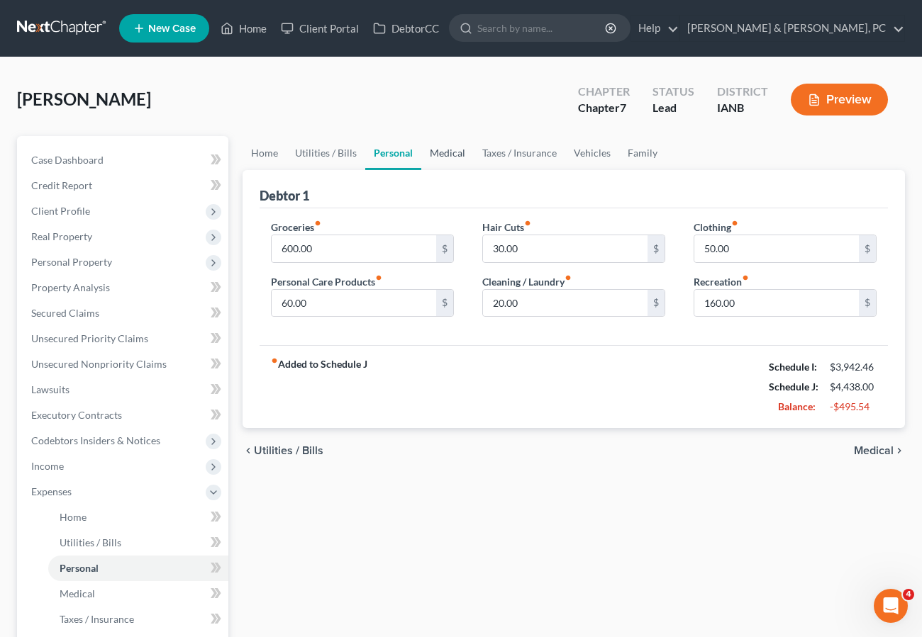
click at [440, 150] on link "Medical" at bounding box center [447, 153] width 52 height 34
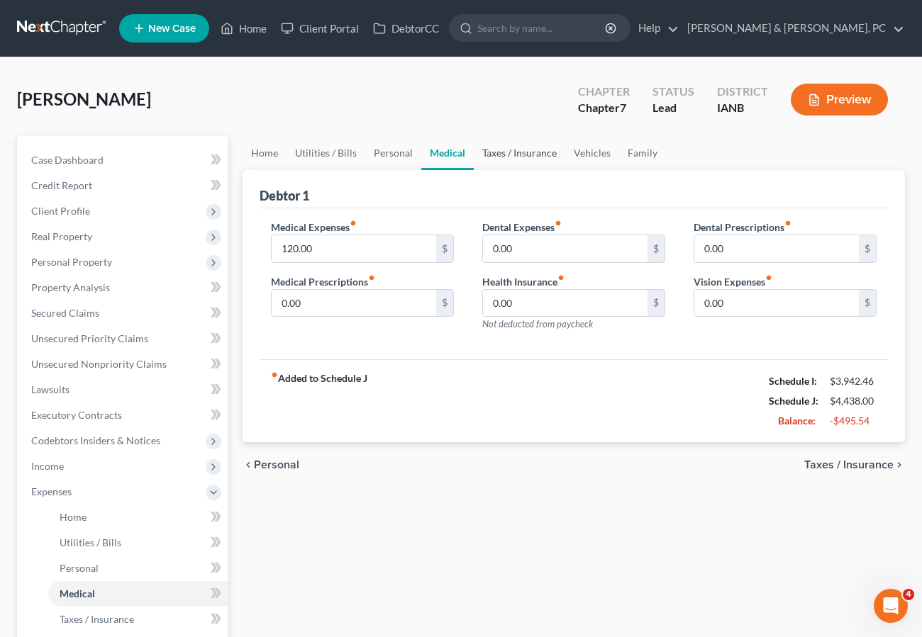
click at [521, 147] on link "Taxes / Insurance" at bounding box center [519, 153] width 91 height 34
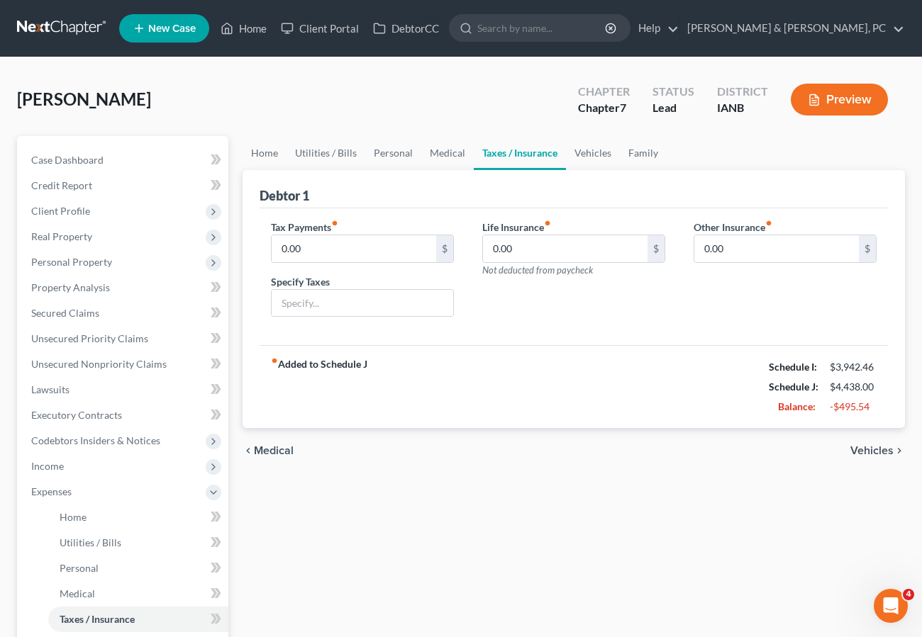
click at [426, 466] on div "chevron_left Medical Vehicles chevron_right" at bounding box center [573, 450] width 662 height 45
click at [93, 466] on span "Income" at bounding box center [124, 467] width 208 height 26
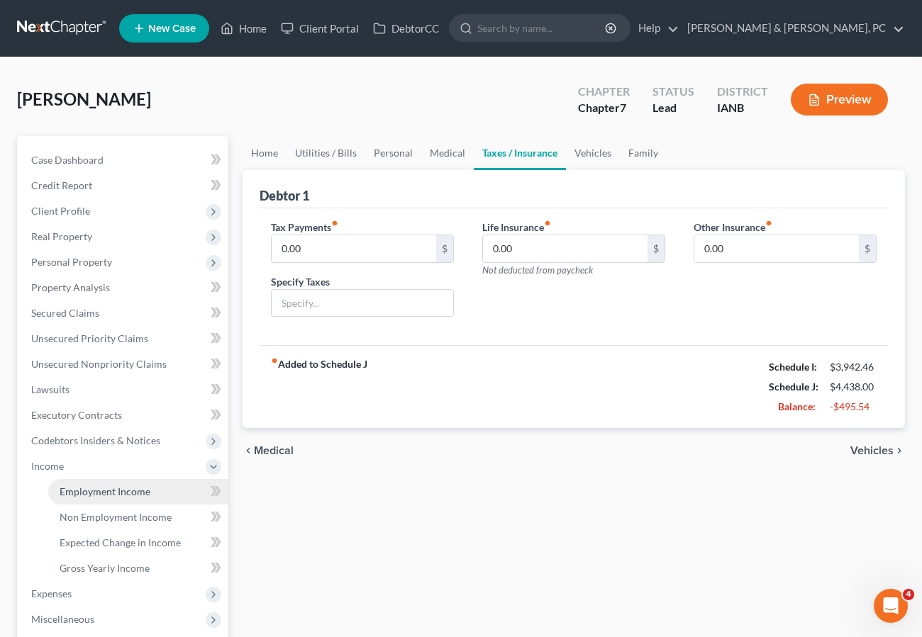
click at [112, 486] on span "Employment Income" at bounding box center [105, 492] width 91 height 12
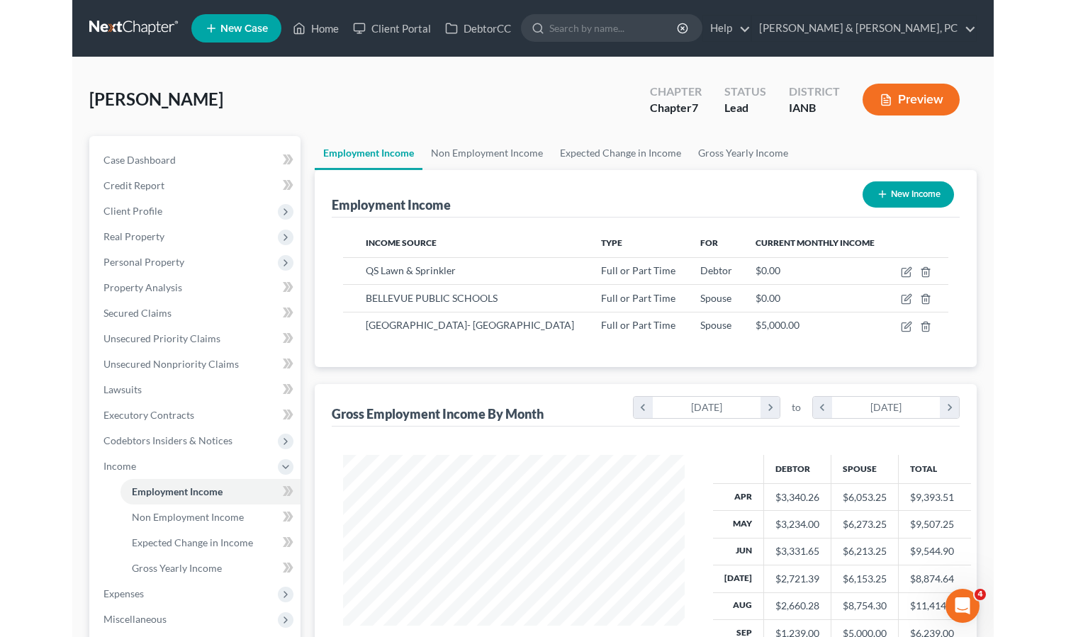
scroll to position [255, 369]
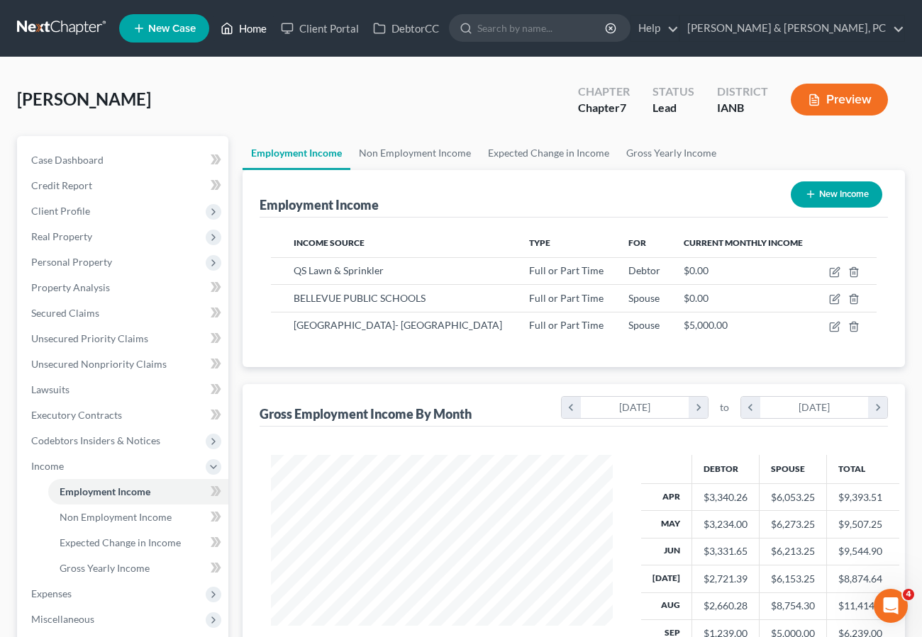
click at [249, 28] on link "Home" at bounding box center [243, 29] width 60 height 26
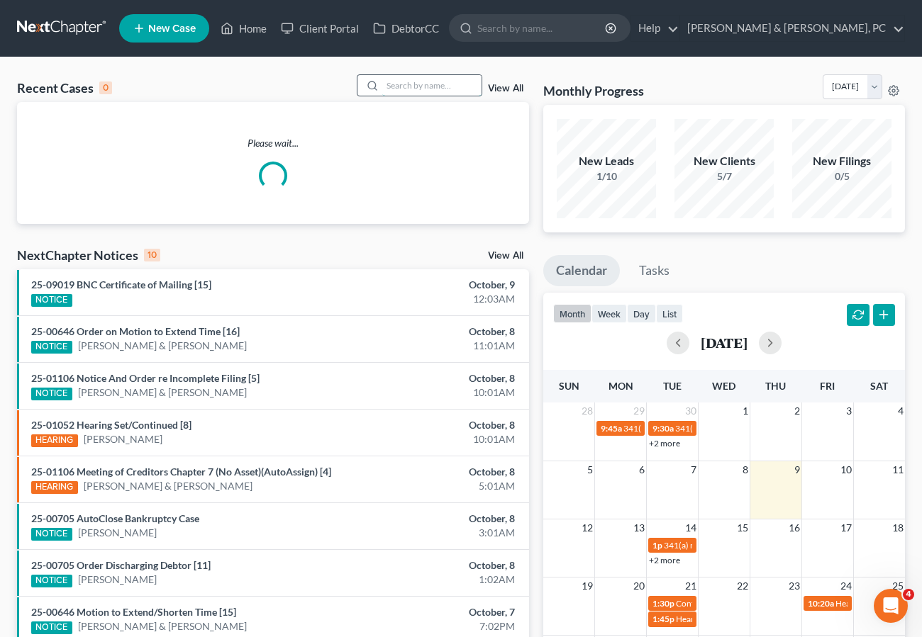
click at [410, 78] on input "search" at bounding box center [431, 85] width 99 height 21
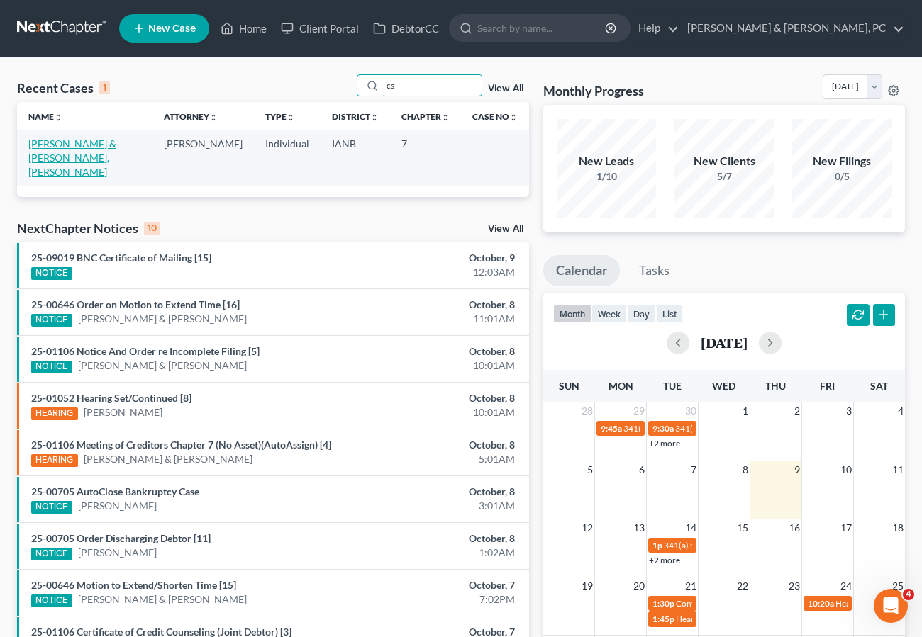
type input "cs"
click at [67, 142] on link "[PERSON_NAME] & [PERSON_NAME], [PERSON_NAME]" at bounding box center [72, 158] width 88 height 40
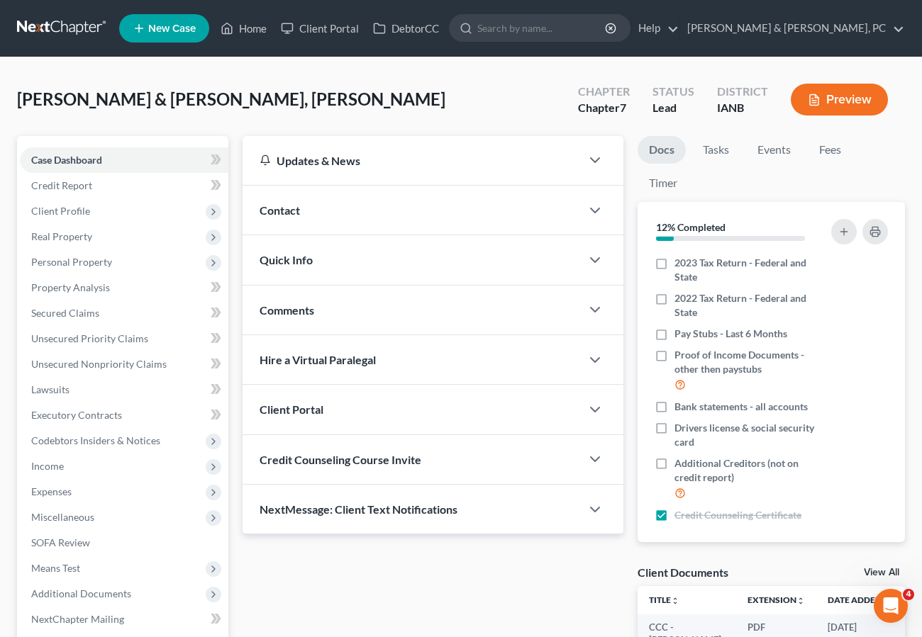
click at [407, 583] on div "Updates & News × [US_STATE] [GEOGRAPHIC_DATA] Notes: Take a look at NextChapter…" at bounding box center [432, 444] width 395 height 616
click at [251, 29] on link "Home" at bounding box center [243, 29] width 60 height 26
